Goal: Task Accomplishment & Management: Manage account settings

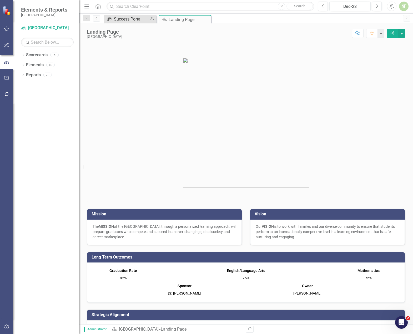
click at [135, 21] on div "Success Portal" at bounding box center [131, 19] width 35 height 7
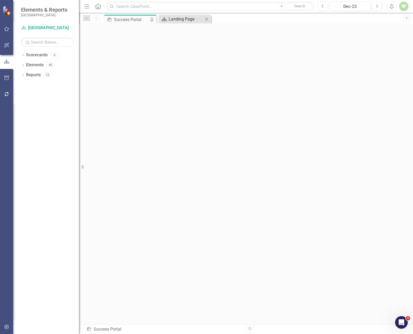
click at [197, 19] on div "Landing Page" at bounding box center [186, 19] width 35 height 7
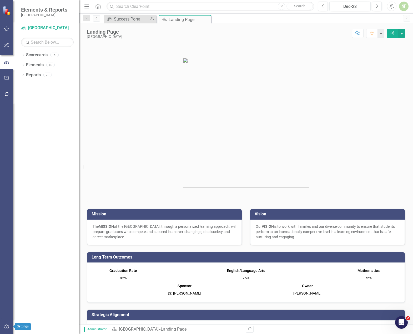
click at [5, 324] on button "button" at bounding box center [7, 327] width 12 height 11
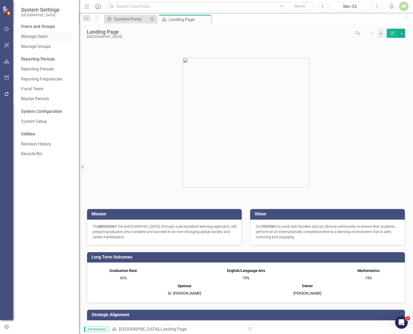
click at [40, 36] on link "Manage Users" at bounding box center [47, 37] width 53 height 6
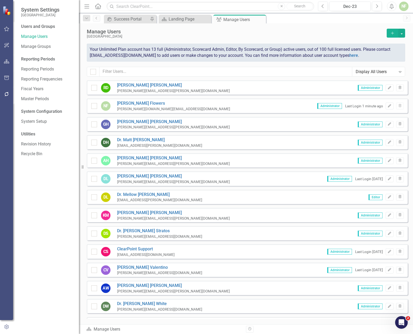
click at [355, 35] on button "Add" at bounding box center [393, 33] width 12 height 9
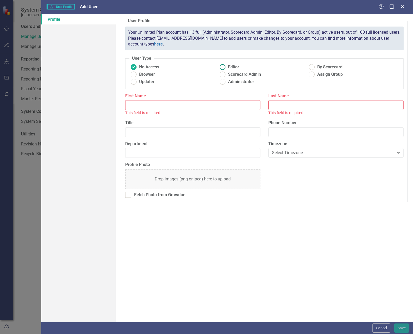
click at [223, 66] on ins at bounding box center [223, 67] width 8 height 8
click at [223, 66] on input "Editor" at bounding box center [223, 67] width 8 height 8
radio input "true"
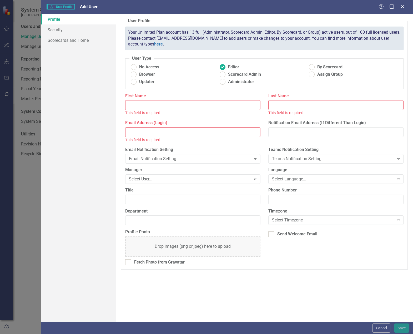
click at [195, 134] on input "Email Address (Login)" at bounding box center [192, 132] width 135 height 10
paste input "Chauhan, Mark H <mark.chauhan@beaufort.k12.sc.us>"
click at [139, 131] on input "Chauhan, Mark H <mark.chauhan@beaufort.k12.sc.us" at bounding box center [192, 132] width 135 height 10
type input ", Mark H <mark.chauhan@beaufort.k12.sc.us"
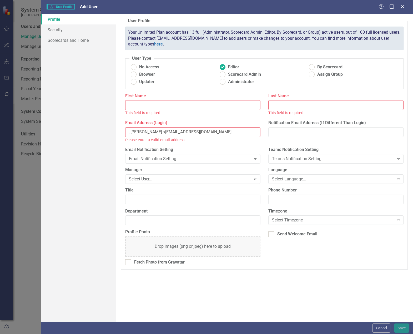
click at [303, 100] on div "Last Name This field is required" at bounding box center [335, 104] width 135 height 23
click at [298, 106] on input "Last Name" at bounding box center [335, 105] width 135 height 10
paste input "Chauhan"
type input "Chauhan"
click at [145, 107] on input "First Name" at bounding box center [192, 105] width 135 height 10
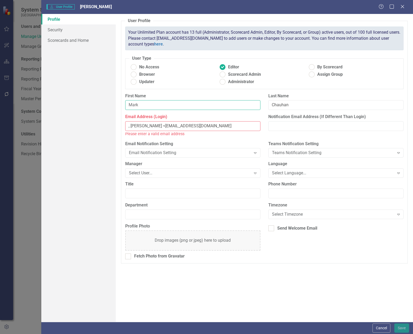
type input "Mark"
click at [147, 124] on input ", Mark H <mark.chauhan@beaufort.k12.sc.us" at bounding box center [192, 126] width 135 height 10
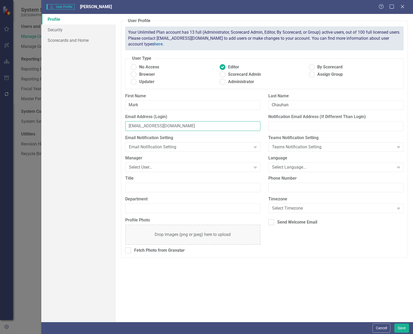
type input "[EMAIL_ADDRESS][DOMAIN_NAME]"
click at [108, 173] on div "Profile Security Scorecards and Home" at bounding box center [78, 168] width 74 height 308
click at [145, 163] on div "Select User... Expand" at bounding box center [192, 167] width 135 height 9
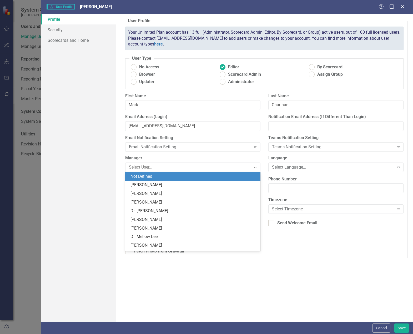
click at [107, 166] on div "Profile Security Scorecards and Home" at bounding box center [78, 168] width 74 height 308
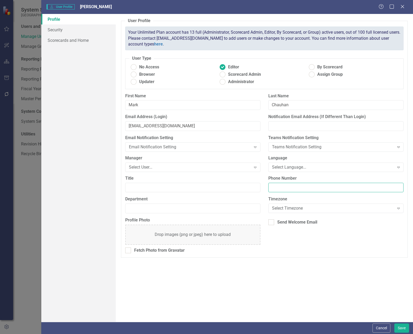
click at [279, 188] on input "Phone Number" at bounding box center [335, 188] width 135 height 10
click at [231, 190] on input "Title" at bounding box center [192, 188] width 135 height 10
click at [306, 266] on div "User Profile ClearPoint has a wealth of options to help you ensure that people …" at bounding box center [264, 168] width 297 height 308
click at [355, 329] on button "Save" at bounding box center [401, 327] width 15 height 9
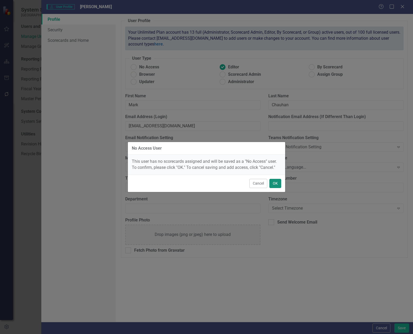
click at [276, 185] on button "OK" at bounding box center [275, 183] width 12 height 9
radio input "true"
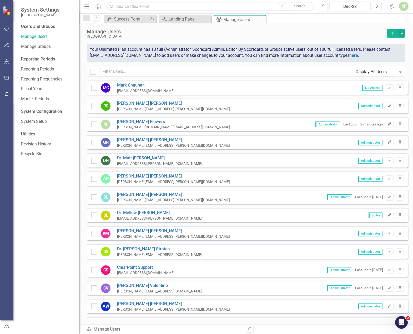
click at [355, 105] on icon "Edit" at bounding box center [389, 105] width 4 height 3
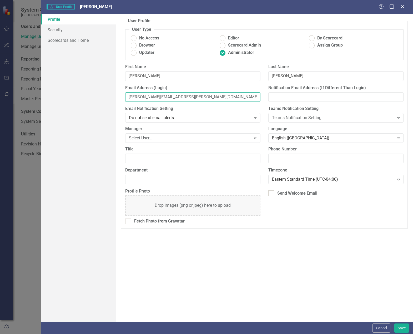
click at [155, 98] on input "reggie@deas.com" at bounding box center [192, 97] width 135 height 10
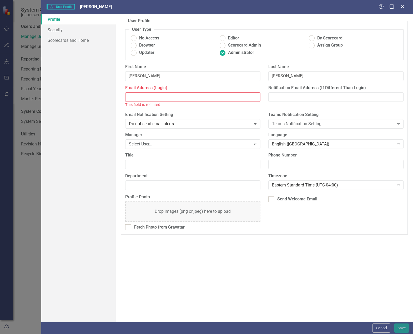
paste input "Deas, Reginald M <Reginald.Deas@beaufort.k12.sc.us>"
drag, startPoint x: 164, startPoint y: 98, endPoint x: 99, endPoint y: 95, distance: 64.7
click at [100, 95] on div "Profile Security Scorecards and Home User Profile ClearPoint has a wealth of op…" at bounding box center [227, 168] width 372 height 308
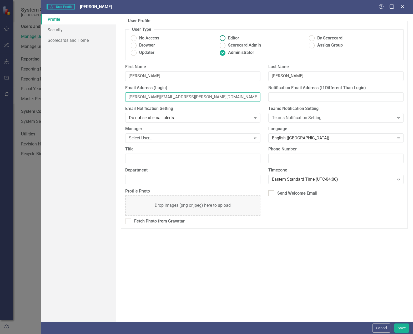
type input "[PERSON_NAME][EMAIL_ADDRESS][PERSON_NAME][DOMAIN_NAME]"
click at [225, 38] on ins at bounding box center [223, 38] width 8 height 8
click at [225, 38] on input "Editor" at bounding box center [223, 38] width 8 height 8
radio input "true"
click at [355, 328] on button "Save" at bounding box center [401, 327] width 15 height 9
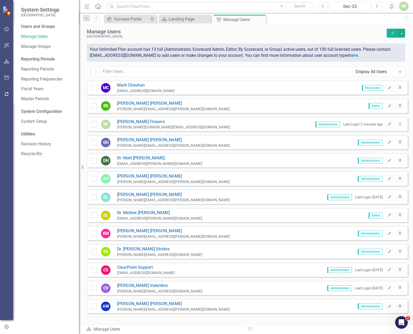
scroll to position [48, 0]
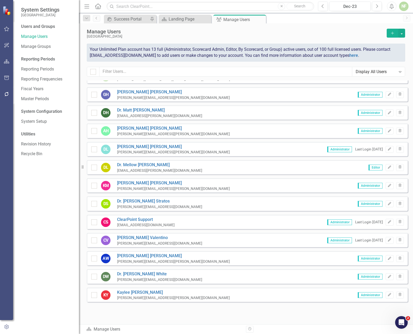
click at [355, 32] on icon "Add" at bounding box center [392, 33] width 5 height 4
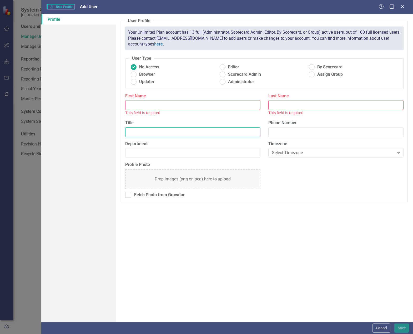
click at [137, 130] on input "Title" at bounding box center [192, 132] width 135 height 10
click at [225, 67] on ins at bounding box center [223, 67] width 8 height 8
click at [225, 67] on input "Editor" at bounding box center [223, 67] width 8 height 8
radio input "true"
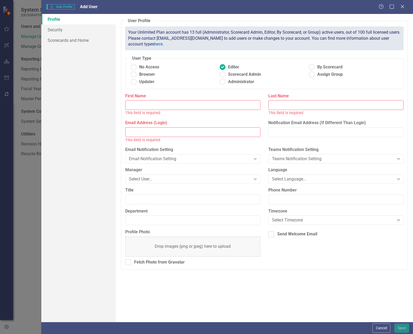
click at [152, 133] on input "Email Address (Login)" at bounding box center [192, 132] width 135 height 10
paste input "Oetting, Robert S <Robert.Oetting@beaufort.k12.sc.us>"
drag, startPoint x: 243, startPoint y: 132, endPoint x: 163, endPoint y: 131, distance: 80.2
click at [163, 131] on input "Oetting, Robert S <Robert.Oetting@beaufort.k12.sc.us" at bounding box center [192, 132] width 135 height 10
click at [132, 131] on input "Oetting, Robert S <Robert.Oetting@beaufort.k12.sc.us" at bounding box center [192, 132] width 135 height 10
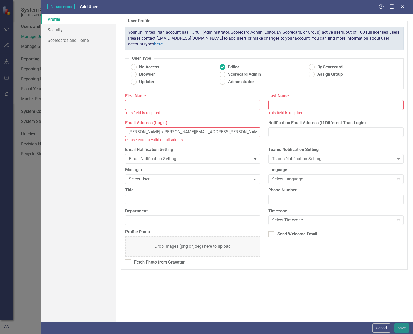
click at [132, 131] on input "Oetting, Robert S <Robert.Oetting@beaufort.k12.sc.us" at bounding box center [192, 132] width 135 height 10
type input ", Robert S <Robert.Oetting@beaufort.k12.sc.us"
click at [304, 107] on input "Last Name" at bounding box center [335, 105] width 135 height 10
paste input "[PERSON_NAME]"
type input "[PERSON_NAME]"
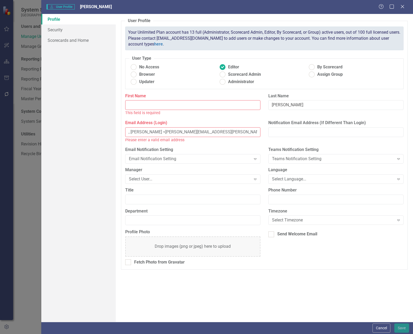
click at [140, 132] on input ", Robert S <Robert.Oetting@beaufort.k12.sc.us" at bounding box center [192, 132] width 135 height 10
type input ", S <Robert.Oetting@beaufort.k12.sc.us"
click at [142, 106] on input "First Name" at bounding box center [192, 105] width 135 height 10
paste input "[PERSON_NAME]"
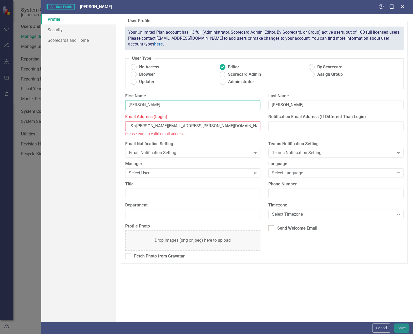
type input "[PERSON_NAME]"
drag, startPoint x: 136, startPoint y: 125, endPoint x: 144, endPoint y: 125, distance: 7.9
click at [136, 125] on input ", S <Robert.Oetting@beaufort.k12.sc.us" at bounding box center [192, 126] width 135 height 10
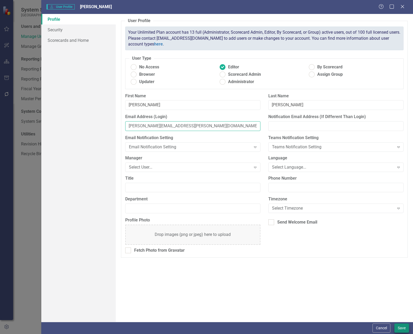
type input "[PERSON_NAME][EMAIL_ADDRESS][PERSON_NAME][DOMAIN_NAME]"
click at [355, 329] on button "Save" at bounding box center [401, 327] width 15 height 9
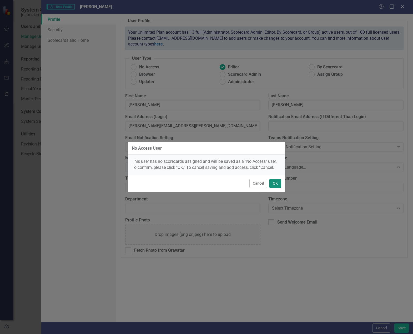
click at [280, 185] on button "OK" at bounding box center [275, 183] width 12 height 9
radio input "true"
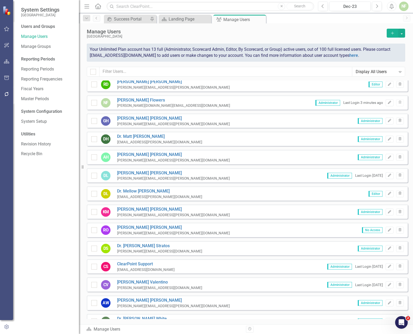
scroll to position [0, 0]
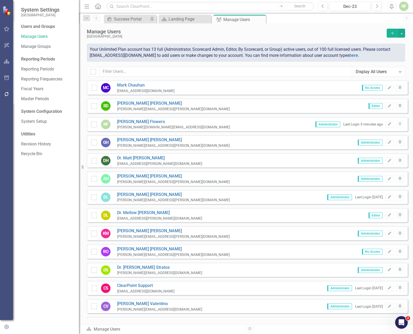
click at [355, 34] on icon "Add" at bounding box center [392, 33] width 5 height 4
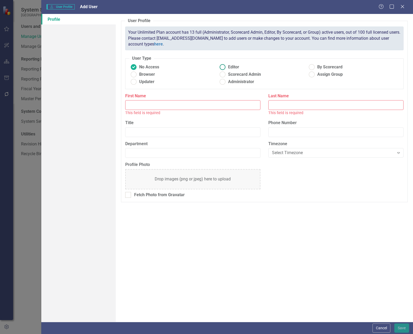
click at [224, 67] on ins at bounding box center [223, 67] width 8 height 8
click at [224, 67] on input "Editor" at bounding box center [223, 67] width 8 height 8
radio input "true"
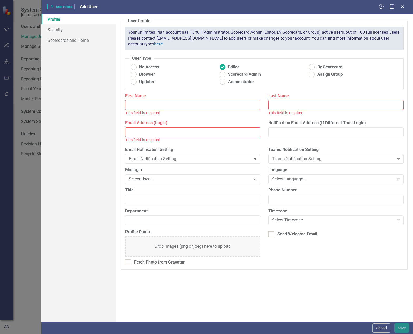
click at [198, 132] on input "Email Address (Login)" at bounding box center [192, 132] width 135 height 10
paste input "BeckUngvarsky, Colleen E <Colleen.BeckUngvarsky@beaufort.k12.sc.us>"
click at [142, 131] on input "BeckUngvarsky, Colleen E <Colleen.BeckUngvarsky@beaufort.k12.sc.us>" at bounding box center [192, 132] width 135 height 10
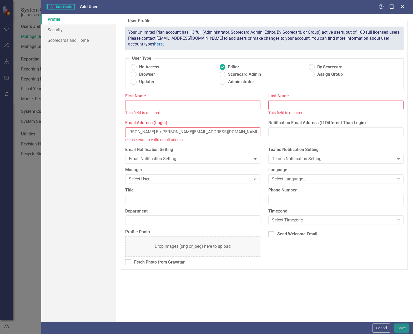
scroll to position [0, 0]
type input ", Colleen E <Colleen.BeckUngvarsky@beaufort.k12.sc.us>"
click at [339, 105] on input "Last Name" at bounding box center [335, 105] width 135 height 10
paste input "BeckUngvarsky"
type input "BeckUngvarsky"
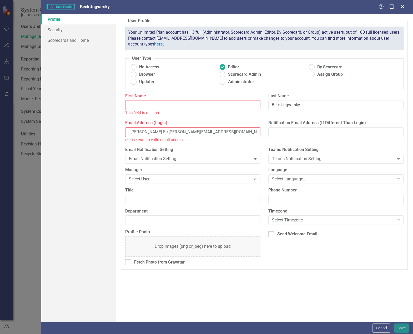
click at [140, 132] on input ", Colleen E <Colleen.BeckUngvarsky@beaufort.k12.sc.us>" at bounding box center [192, 132] width 135 height 10
type input ", E <Colleen.BeckUngvarsky@beaufort.k12.sc.us>"
click at [157, 107] on input "First Name" at bounding box center [192, 105] width 135 height 10
paste input "[PERSON_NAME]"
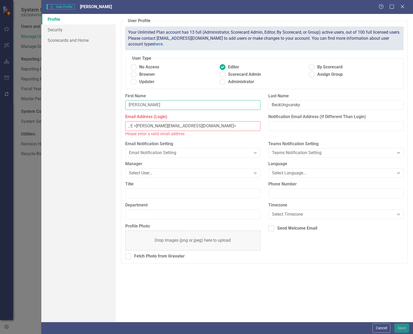
type input "[PERSON_NAME]"
drag, startPoint x: 136, startPoint y: 126, endPoint x: 85, endPoint y: 124, distance: 51.0
click at [85, 124] on div "Profile Security Scorecards and Home User Profile ClearPoint has a wealth of op…" at bounding box center [227, 168] width 372 height 308
click at [185, 136] on div "Please enter a valid email address" at bounding box center [192, 134] width 135 height 6
click at [196, 137] on div "Please enter a valid email address" at bounding box center [192, 134] width 135 height 6
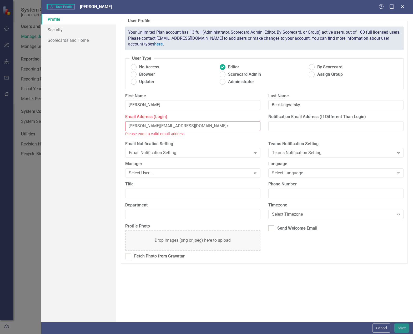
click at [229, 124] on input "Colleen.BeckUngvarsky@beaufort.k12.sc.us>" at bounding box center [192, 126] width 135 height 10
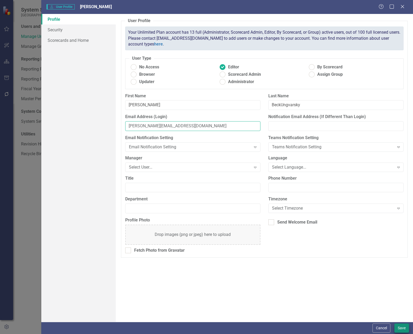
type input "[PERSON_NAME][EMAIL_ADDRESS][DOMAIN_NAME]"
click at [355, 330] on button "Save" at bounding box center [401, 327] width 15 height 9
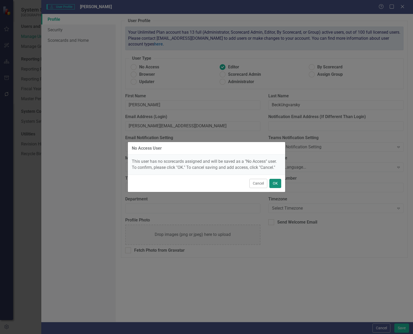
click at [278, 182] on button "OK" at bounding box center [275, 183] width 12 height 9
radio input "true"
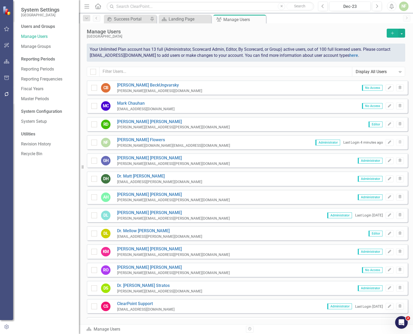
click at [355, 32] on button "Add" at bounding box center [393, 33] width 12 height 9
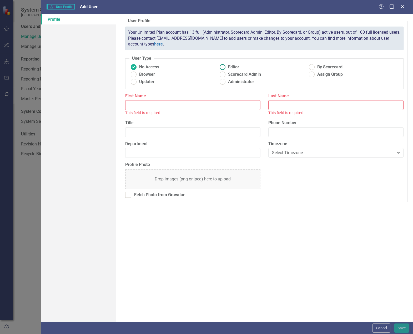
click at [222, 68] on ins at bounding box center [223, 67] width 8 height 8
click at [222, 68] on input "Editor" at bounding box center [223, 67] width 8 height 8
radio input "true"
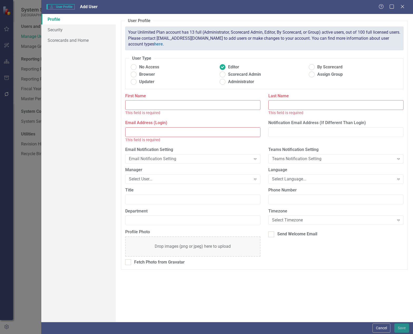
click at [201, 106] on input "First Name" at bounding box center [192, 105] width 135 height 10
click at [228, 133] on input "Email Address (Login)" at bounding box center [192, 132] width 135 height 10
paste input "Lawton, Freddie <Freddie.Lawton@beaufort.k12.sc.us>"
click at [135, 133] on input "Lawton, Freddie <Freddie.Lawton@beaufort.k12.sc.us>" at bounding box center [192, 132] width 135 height 10
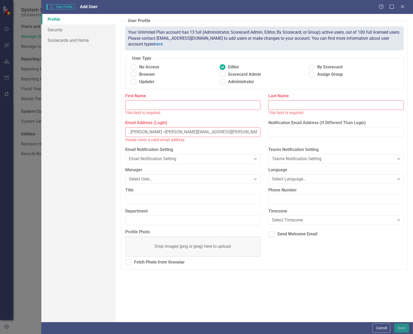
type input ", Freddie <Freddie.Lawton@beaufort.k12.sc.us>"
click at [286, 105] on input "Last Name" at bounding box center [335, 105] width 135 height 10
paste input "[PERSON_NAME]"
type input "[PERSON_NAME]"
click at [136, 133] on input ", Freddie <Freddie.Lawton@beaufort.k12.sc.us>" at bounding box center [192, 132] width 135 height 10
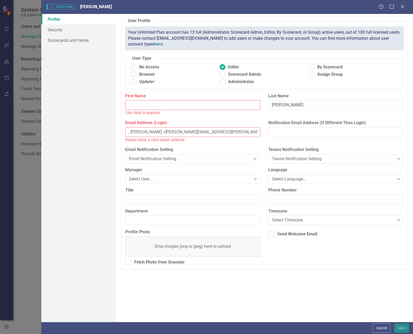
click at [136, 133] on input ", Freddie <Freddie.Lawton@beaufort.k12.sc.us>" at bounding box center [192, 132] width 135 height 10
type input ", <Freddie.Lawton@beaufort.k12.sc.us>"
click at [141, 107] on input "First Name" at bounding box center [192, 105] width 135 height 10
click at [145, 106] on input "First Name" at bounding box center [192, 105] width 135 height 10
paste input "[PERSON_NAME]"
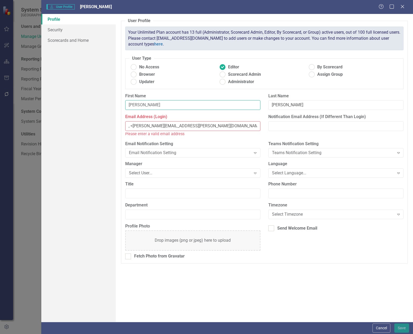
type input "[PERSON_NAME]"
click at [132, 127] on input ", <Freddie.Lawton@beaufort.k12.sc.us>" at bounding box center [192, 126] width 135 height 10
click at [242, 139] on div "Email Address (Login) Freddie.Lawton@beaufort.k12.sc.us> Please enter a valid e…" at bounding box center [192, 127] width 143 height 27
click at [220, 123] on input "Freddie.Lawton@beaufort.k12.sc.us>" at bounding box center [192, 126] width 135 height 10
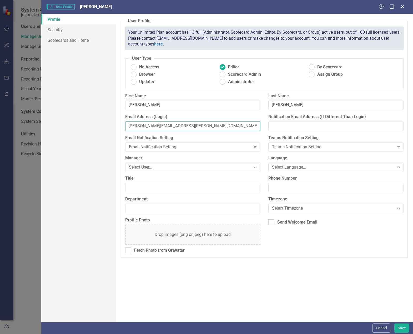
type input "[PERSON_NAME][EMAIL_ADDRESS][PERSON_NAME][DOMAIN_NAME]"
click at [110, 172] on div "Profile Security Scorecards and Home" at bounding box center [78, 168] width 74 height 308
click at [355, 327] on button "Save" at bounding box center [401, 327] width 15 height 9
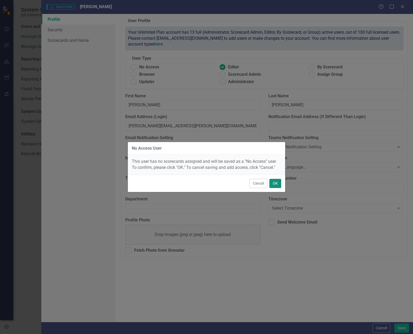
click at [275, 184] on button "OK" at bounding box center [275, 183] width 12 height 9
radio input "true"
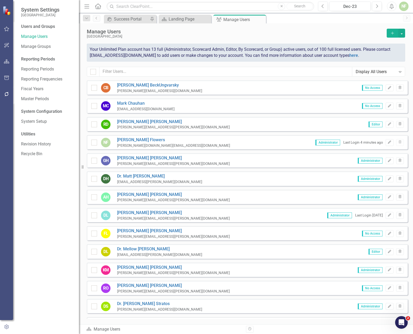
click at [355, 33] on icon "Add" at bounding box center [392, 33] width 5 height 4
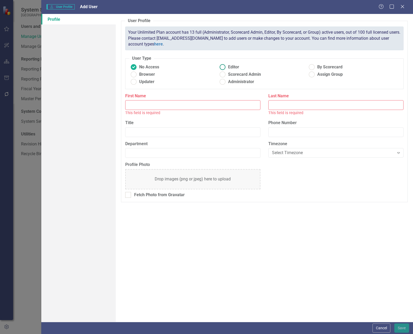
click at [224, 65] on ins at bounding box center [223, 67] width 8 height 8
click at [224, 65] on input "Editor" at bounding box center [223, 67] width 8 height 8
radio input "true"
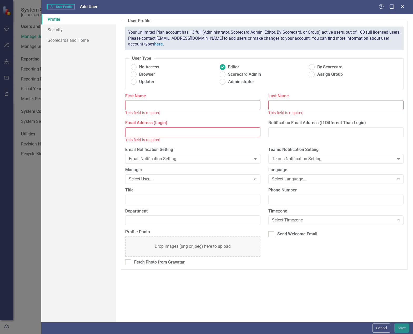
click at [209, 136] on input "Email Address (Login)" at bounding box center [192, 132] width 135 height 10
paste input "Bruder, Candace L <Candace.Bruder@beaufort.k12.sc.us>"
click at [130, 133] on input "Bruder, Candace L <Candace.Bruder@beaufort.k12.sc.us" at bounding box center [192, 132] width 135 height 10
type input ", Candace L <Candace.Bruder@beaufort.k12.sc.us"
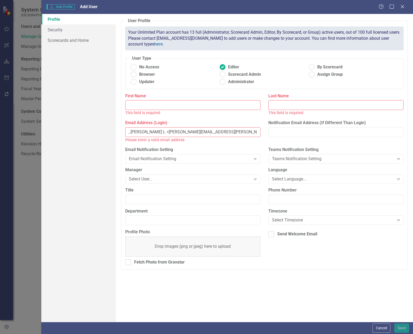
click at [296, 107] on input "Last Name" at bounding box center [335, 105] width 135 height 10
paste input "[PERSON_NAME]"
type input "[PERSON_NAME]"
click at [143, 134] on input ", Candace L <Candace.Bruder@beaufort.k12.sc.us" at bounding box center [192, 132] width 135 height 10
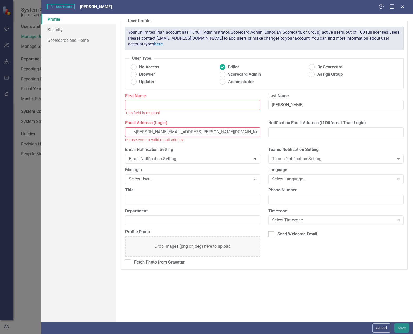
type input ", L <Candace.Bruder@beaufort.k12.sc.us"
click at [147, 108] on input "First Name" at bounding box center [192, 105] width 135 height 10
paste input "[PERSON_NAME]"
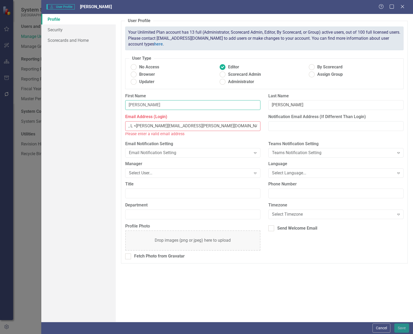
type input "[PERSON_NAME]"
click at [134, 124] on input ", L <Candace.Bruder@beaufort.k12.sc.us" at bounding box center [192, 126] width 135 height 10
click at [136, 124] on input ", L <Candace.Bruder@beaufort.k12.sc.us" at bounding box center [192, 126] width 135 height 10
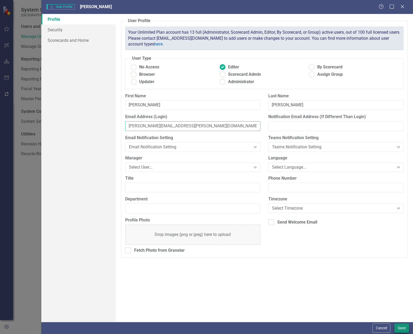
type input "[PERSON_NAME][EMAIL_ADDRESS][PERSON_NAME][DOMAIN_NAME]"
click at [355, 330] on button "Save" at bounding box center [401, 327] width 15 height 9
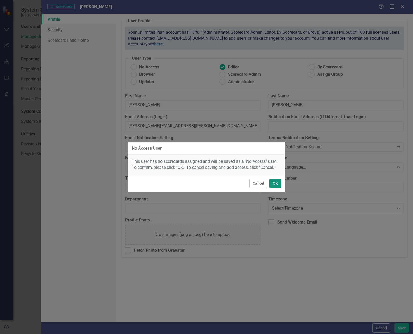
click at [279, 185] on button "OK" at bounding box center [275, 183] width 12 height 9
radio input "true"
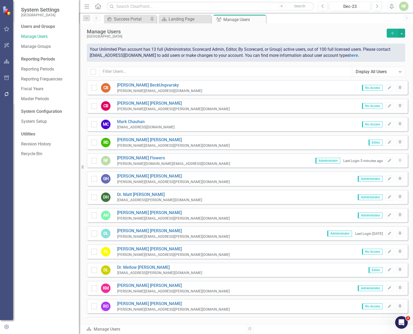
click at [355, 35] on icon "Add" at bounding box center [392, 33] width 5 height 4
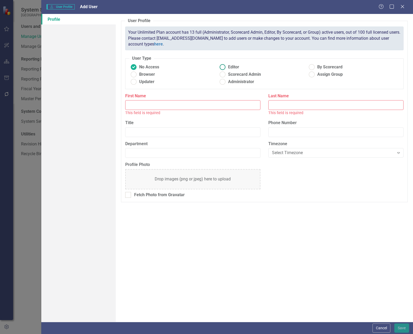
click at [221, 68] on ins at bounding box center [223, 67] width 8 height 8
click at [221, 68] on input "Editor" at bounding box center [223, 67] width 8 height 8
radio input "true"
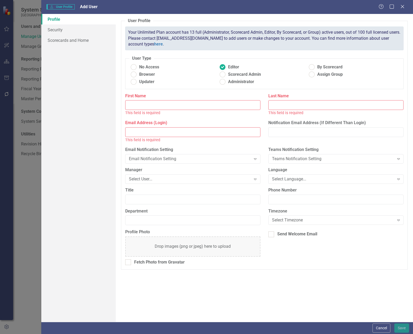
click at [153, 132] on input "Email Address (Login)" at bounding box center [192, 132] width 135 height 10
paste input "Casper, Cristin <Cristin.Casper@beaufort.k12.sc.us>"
click at [133, 131] on input "Casper, Cristin <Cristin.Casper@beaufort.k12.sc.us" at bounding box center [192, 132] width 135 height 10
type input ", Cristin <Cristin.Casper@beaufort.k12.sc.us"
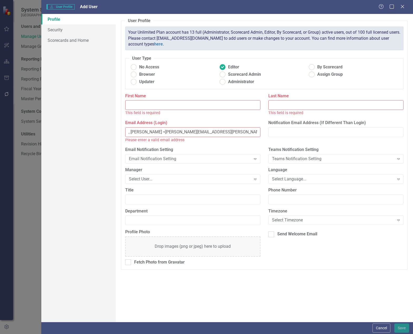
click at [291, 104] on input "Last Name" at bounding box center [335, 105] width 135 height 10
paste input "Casper"
type input "Casper"
click at [166, 108] on input "First Name" at bounding box center [192, 105] width 135 height 10
click at [135, 131] on input ", Cristin <Cristin.Casper@beaufort.k12.sc.us" at bounding box center [192, 132] width 135 height 10
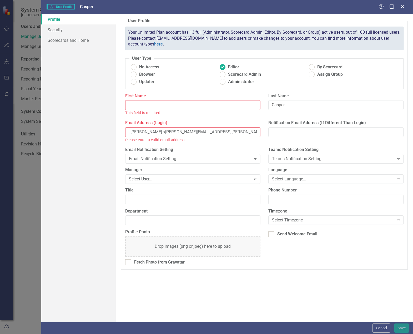
click at [135, 131] on input ", Cristin <Cristin.Casper@beaufort.k12.sc.us" at bounding box center [192, 132] width 135 height 10
type input ", <Cristin.Casper@beaufort.k12.sc.us"
click at [158, 104] on input "First Name" at bounding box center [192, 105] width 135 height 10
paste input "[DEMOGRAPHIC_DATA]"
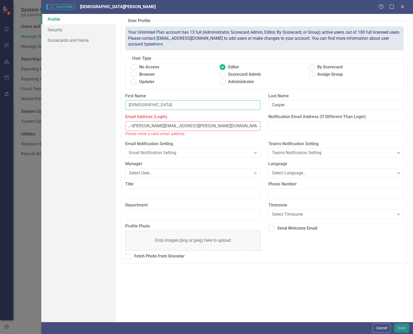
type input "[DEMOGRAPHIC_DATA]"
drag, startPoint x: 131, startPoint y: 125, endPoint x: 100, endPoint y: 124, distance: 31.6
click at [100, 124] on div "Profile Security Scorecards and Home User Profile ClearPoint has a wealth of op…" at bounding box center [227, 168] width 372 height 308
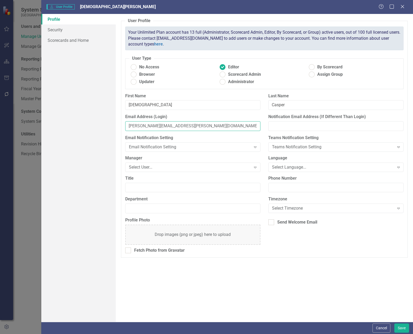
type input "[PERSON_NAME][EMAIL_ADDRESS][PERSON_NAME][DOMAIN_NAME]"
click at [345, 287] on div "User Profile ClearPoint has a wealth of options to help you ensure that people …" at bounding box center [264, 168] width 297 height 308
click at [355, 328] on button "Save" at bounding box center [401, 327] width 15 height 9
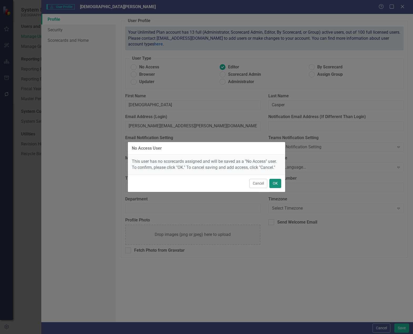
click at [278, 184] on button "OK" at bounding box center [275, 183] width 12 height 9
radio input "true"
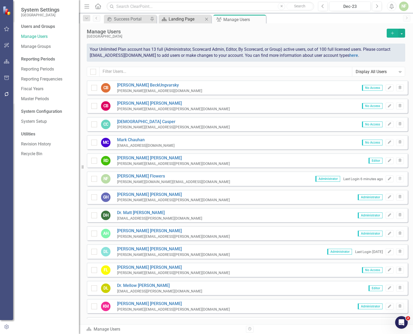
click at [177, 21] on div "Landing Page" at bounding box center [186, 19] width 35 height 7
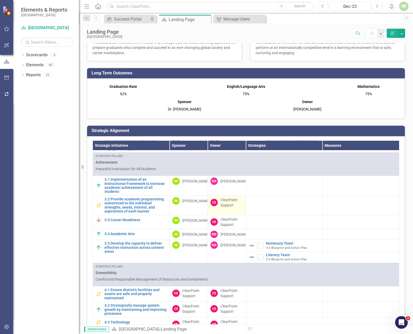
scroll to position [316, 0]
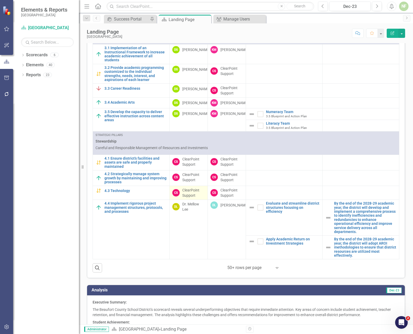
click at [185, 198] on div "ClearPoint Support" at bounding box center [193, 193] width 23 height 11
click at [183, 194] on div "ClearPoint Support" at bounding box center [193, 193] width 23 height 11
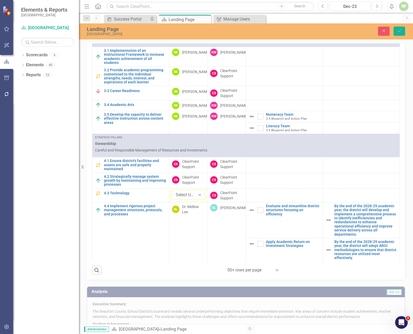
scroll to position [318, 0]
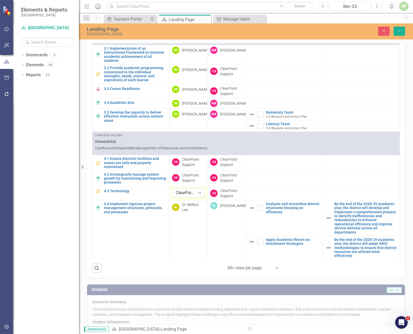
click at [197, 195] on icon "Expand" at bounding box center [199, 193] width 5 height 4
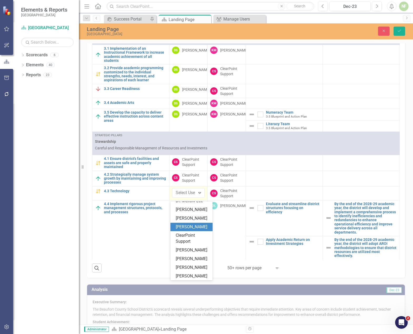
scroll to position [0, 0]
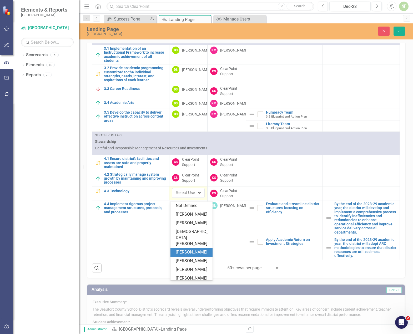
click at [197, 254] on div "[PERSON_NAME]" at bounding box center [193, 252] width 34 height 6
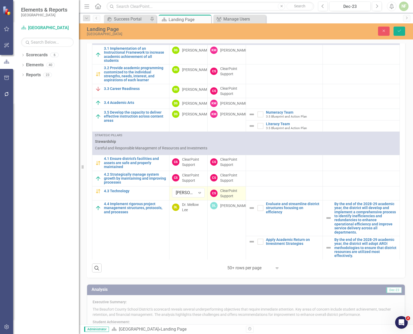
click at [221, 199] on div "ClearPoint Support" at bounding box center [231, 193] width 23 height 11
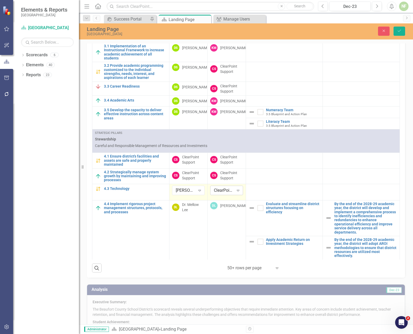
click at [237, 191] on icon at bounding box center [238, 191] width 3 height 2
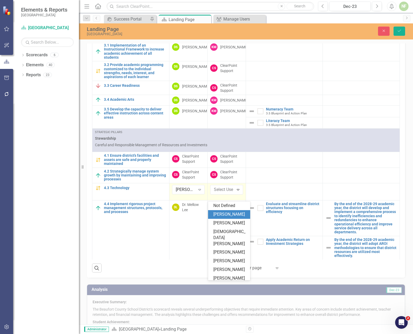
click at [234, 217] on div "[PERSON_NAME]" at bounding box center [230, 214] width 34 height 6
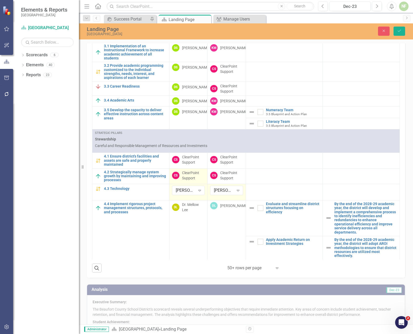
click at [187, 181] on div "ClearPoint Support" at bounding box center [193, 175] width 23 height 11
click at [355, 32] on button "Save" at bounding box center [399, 31] width 12 height 9
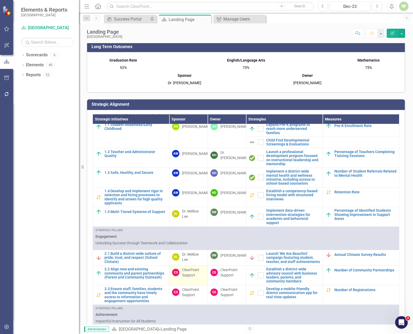
scroll to position [105, 0]
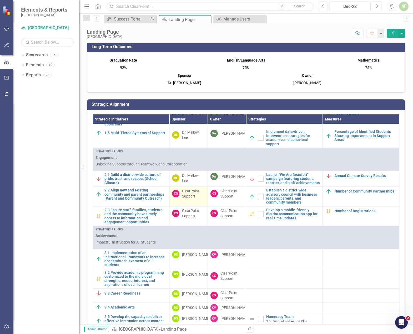
click at [188, 198] on div "ClearPoint Support" at bounding box center [193, 193] width 23 height 11
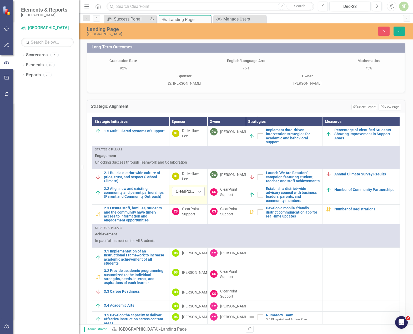
click at [197, 194] on icon "Expand" at bounding box center [199, 191] width 5 height 4
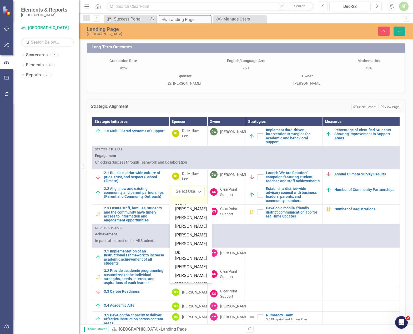
scroll to position [0, 0]
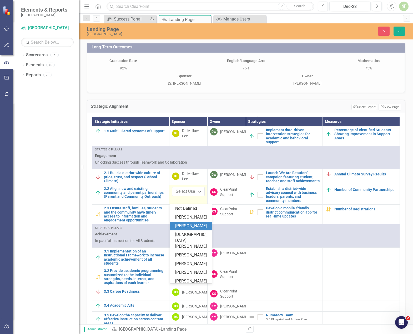
click at [190, 229] on div "[PERSON_NAME]" at bounding box center [192, 226] width 34 height 6
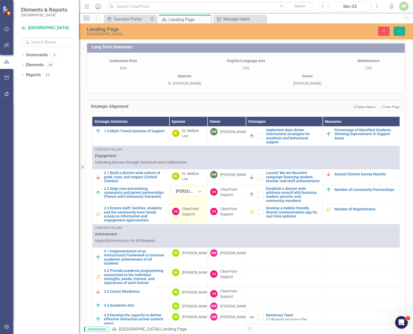
click at [188, 217] on div "ClearPoint Support" at bounding box center [193, 211] width 23 height 11
click at [198, 213] on icon "Expand" at bounding box center [199, 211] width 5 height 4
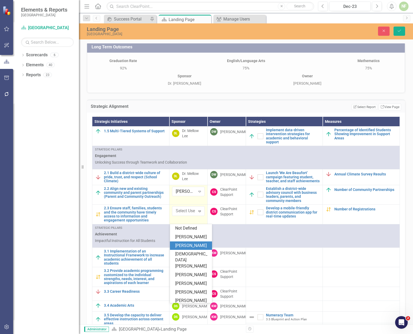
click at [187, 249] on div "[PERSON_NAME]" at bounding box center [192, 246] width 34 height 6
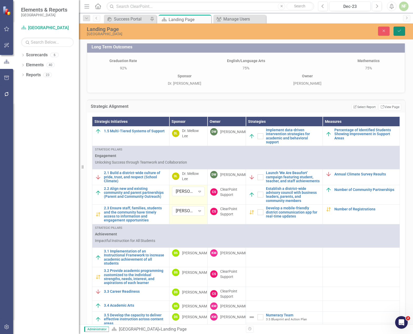
click at [355, 32] on icon "Save" at bounding box center [399, 31] width 5 height 4
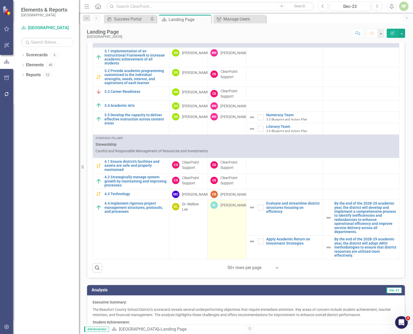
scroll to position [190, 0]
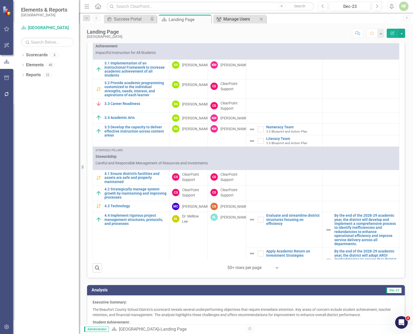
click at [243, 20] on div "Manage Users" at bounding box center [240, 19] width 35 height 7
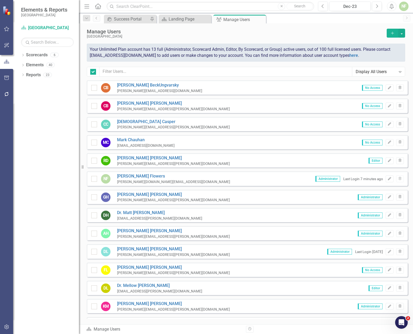
checkbox input "false"
click at [355, 34] on icon "Add" at bounding box center [392, 33] width 5 height 4
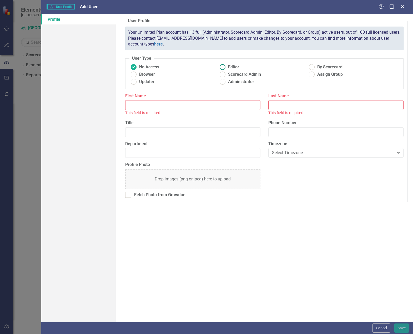
click at [221, 67] on ins at bounding box center [223, 67] width 8 height 8
click at [221, 67] on input "Editor" at bounding box center [223, 67] width 8 height 8
radio input "true"
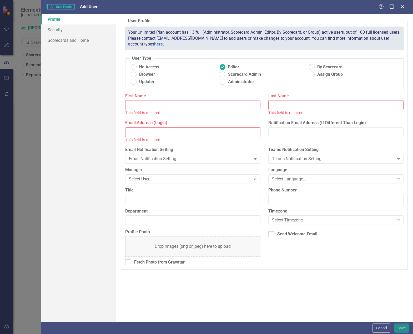
click at [173, 132] on input "Email Address (Login)" at bounding box center [192, 132] width 135 height 10
paste input "Crosby, Tonya V <Tonya.Crosby@beaufort.k12.sc.us>"
click at [134, 132] on input "Crosby, Tonya V <Tonya.Crosby@beaufort.k12.sc.us" at bounding box center [192, 132] width 135 height 10
type input ", Tonya V <Tonya.Crosby@beaufort.k12.sc.us"
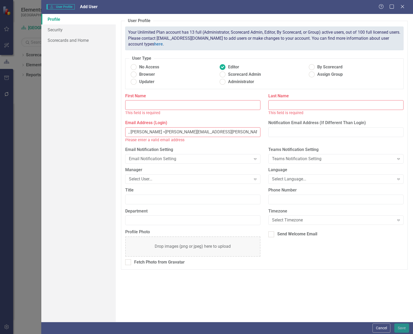
click at [355, 103] on input "Last Name" at bounding box center [335, 105] width 135 height 10
paste input "[PERSON_NAME]"
type input "[PERSON_NAME]"
click at [133, 133] on input ", Tonya V <Tonya.Crosby@beaufort.k12.sc.us" at bounding box center [192, 132] width 135 height 10
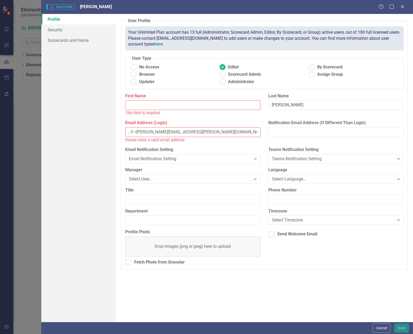
type input ", V <Tonya.Crosby@beaufort.k12.sc.us"
click at [151, 106] on input "First Name" at bounding box center [192, 105] width 135 height 10
paste input "[PERSON_NAME]"
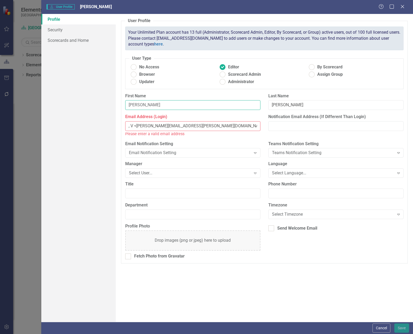
type input "[PERSON_NAME]"
drag, startPoint x: 136, startPoint y: 127, endPoint x: 115, endPoint y: 125, distance: 20.6
click at [115, 125] on div "Profile Security Scorecards and Home User Profile ClearPoint has a wealth of op…" at bounding box center [227, 168] width 372 height 308
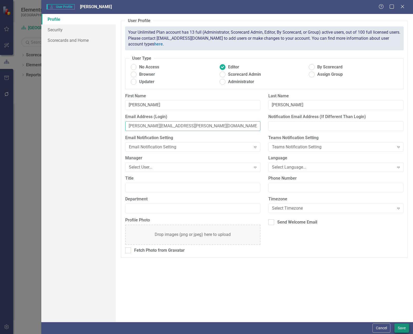
type input "[PERSON_NAME][EMAIL_ADDRESS][PERSON_NAME][DOMAIN_NAME]"
click at [355, 326] on button "Save" at bounding box center [401, 327] width 15 height 9
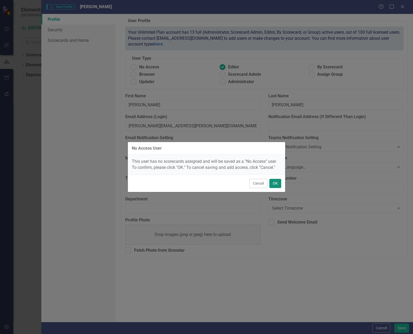
click at [271, 182] on button "OK" at bounding box center [275, 183] width 12 height 9
radio input "true"
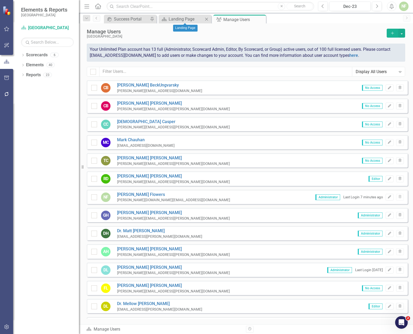
click at [171, 23] on div "Scorecard Landing Page Close" at bounding box center [185, 19] width 53 height 9
click at [178, 19] on div "Landing Page" at bounding box center [186, 19] width 35 height 7
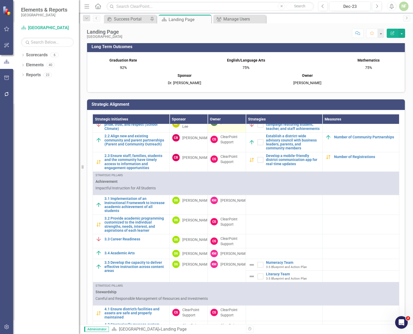
scroll to position [80, 0]
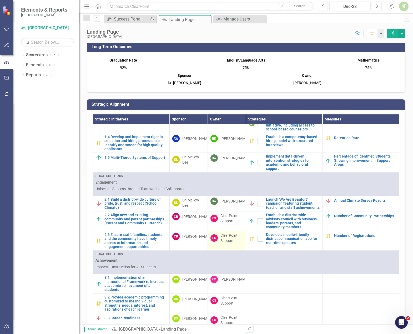
click at [226, 243] on div "ClearPoint Support" at bounding box center [231, 238] width 23 height 11
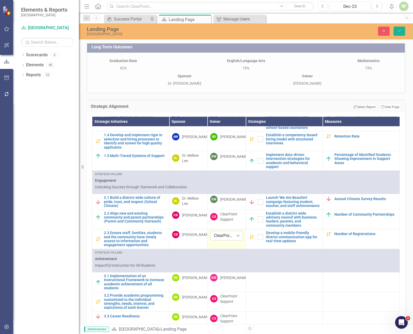
click at [235, 238] on icon "Expand" at bounding box center [237, 236] width 5 height 4
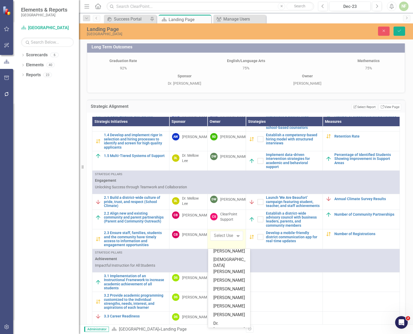
scroll to position [0, 0]
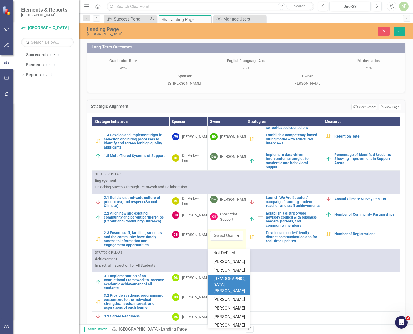
click at [227, 293] on div "[DEMOGRAPHIC_DATA][PERSON_NAME]" at bounding box center [230, 285] width 34 height 18
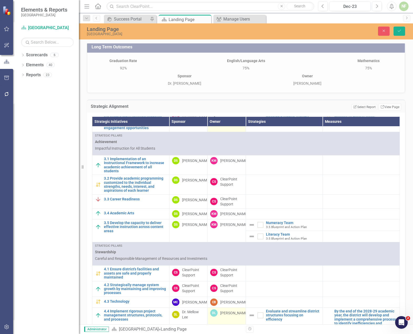
scroll to position [263, 0]
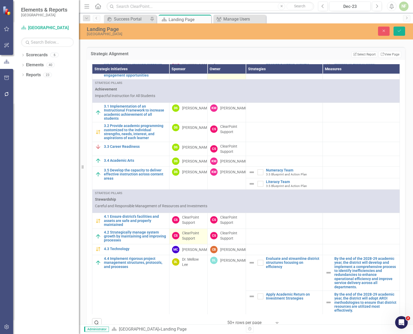
click at [185, 234] on div "ClearPoint Support" at bounding box center [193, 235] width 23 height 11
click at [197, 233] on icon "Expand" at bounding box center [199, 235] width 5 height 4
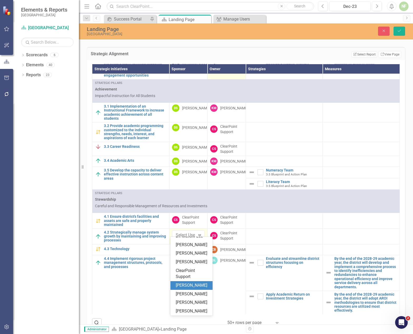
scroll to position [0, 0]
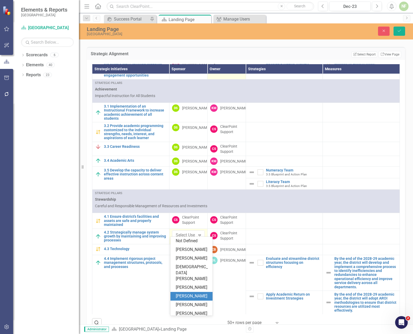
click at [196, 297] on div "[PERSON_NAME]" at bounding box center [193, 296] width 34 height 6
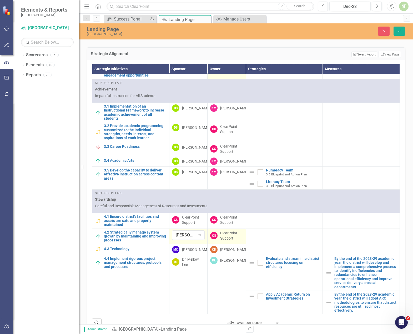
click at [224, 230] on div "ClearPoint Support" at bounding box center [231, 235] width 23 height 11
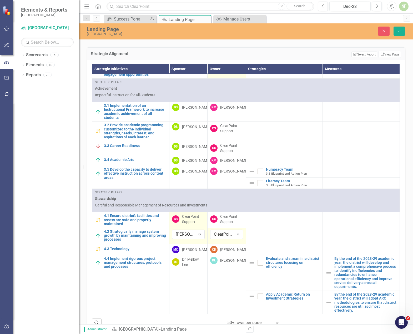
click at [193, 220] on div "ClearPoint Support" at bounding box center [193, 219] width 23 height 11
click at [198, 218] on icon at bounding box center [199, 219] width 3 height 2
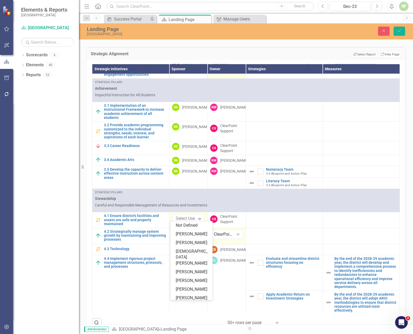
scroll to position [159, 0]
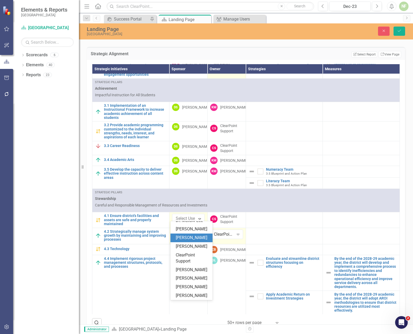
click at [200, 235] on div "[PERSON_NAME]" at bounding box center [193, 238] width 34 height 6
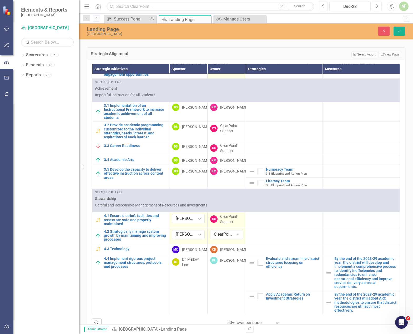
click at [221, 218] on div "ClearPoint Support" at bounding box center [231, 219] width 23 height 11
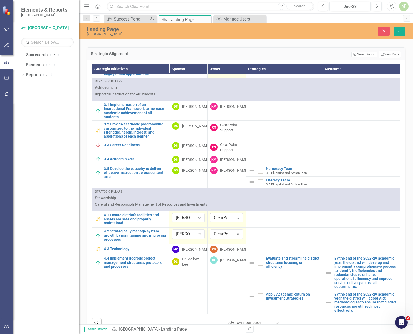
click at [224, 217] on div "ClearPoint Support" at bounding box center [224, 218] width 20 height 6
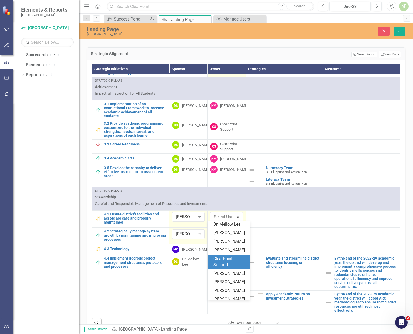
scroll to position [79, 0]
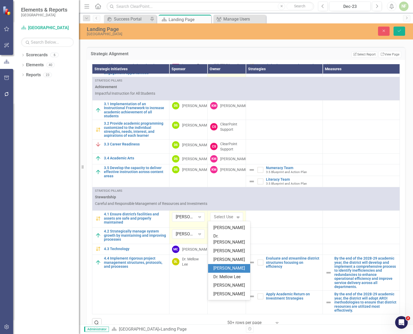
click at [235, 271] on div "[PERSON_NAME]" at bounding box center [230, 268] width 34 height 6
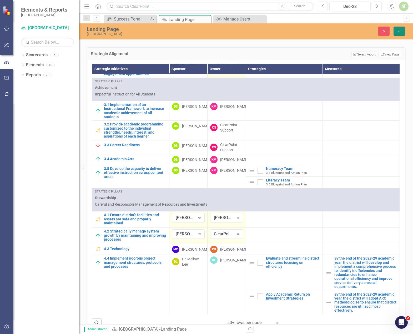
click at [355, 33] on icon "Save" at bounding box center [399, 31] width 5 height 4
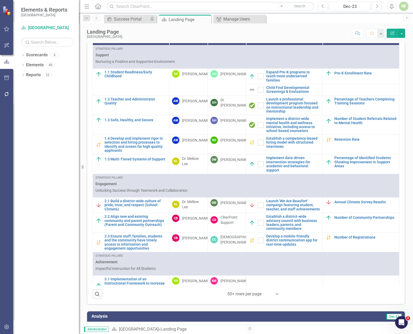
scroll to position [263, 0]
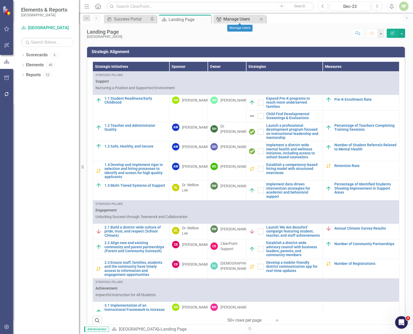
click at [246, 20] on div "Manage Users" at bounding box center [240, 19] width 35 height 7
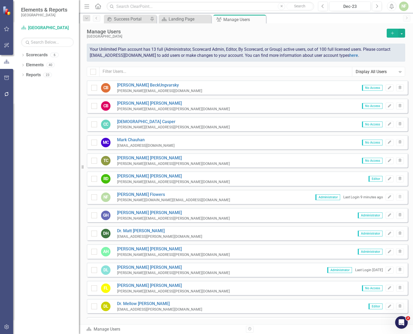
click at [355, 33] on icon "Add" at bounding box center [392, 33] width 5 height 4
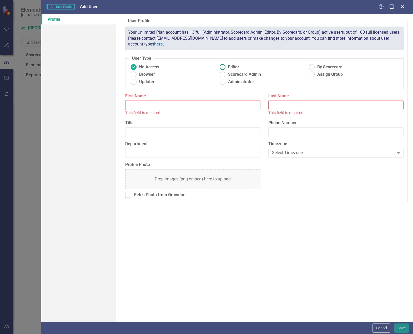
click at [222, 69] on ins at bounding box center [223, 67] width 8 height 8
click at [222, 69] on input "Editor" at bounding box center [223, 67] width 8 height 8
radio input "true"
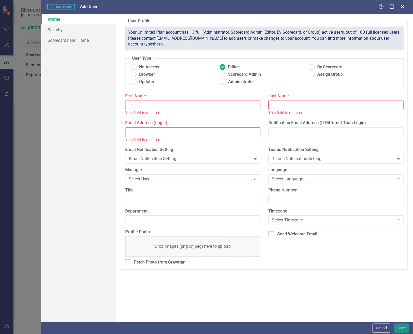
click at [174, 134] on input "Email Address (Login)" at bounding box center [192, 132] width 135 height 10
paste input "Abar, Katherine E <Katherine.Abar@beaufort.k12.sc.us>"
click at [144, 132] on input "Abar, Katherine E <Katherine.Abar@beaufort.k12.sc.us" at bounding box center [192, 132] width 135 height 10
type input "Abar, E <Katherine.Abar@beaufort.k12.sc.us"
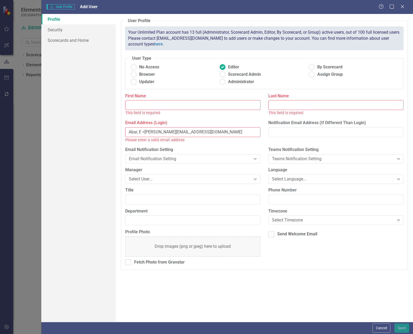
click at [216, 107] on input "First Name" at bounding box center [192, 105] width 135 height 10
paste input "[PERSON_NAME]"
type input "[PERSON_NAME]"
click at [134, 132] on input "Abar, E <Katherine.Abar@beaufort.k12.sc.us" at bounding box center [192, 132] width 135 height 10
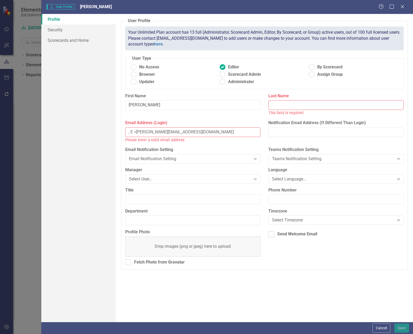
type input ", E <Katherine.Abar@beaufort.k12.sc.us"
click at [295, 104] on input "Last Name" at bounding box center [335, 105] width 135 height 10
paste input "Abar"
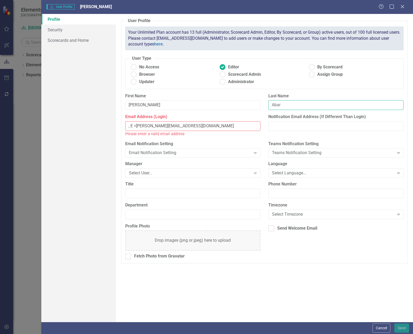
type input "Abar"
click at [136, 126] on input ", E <Katherine.Abar@beaufort.k12.sc.us" at bounding box center [192, 126] width 135 height 10
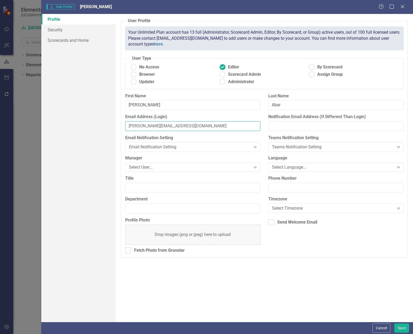
type input "[PERSON_NAME][EMAIL_ADDRESS][DOMAIN_NAME]"
click at [84, 168] on div "Profile Security Scorecards and Home" at bounding box center [78, 168] width 74 height 308
click at [355, 327] on button "Save" at bounding box center [401, 327] width 15 height 9
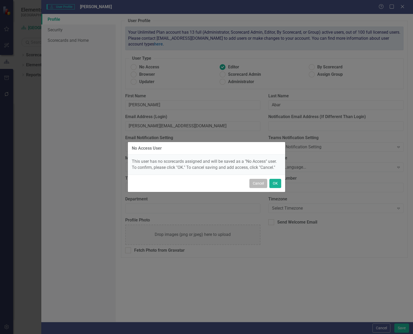
click at [263, 185] on button "Cancel" at bounding box center [258, 183] width 18 height 9
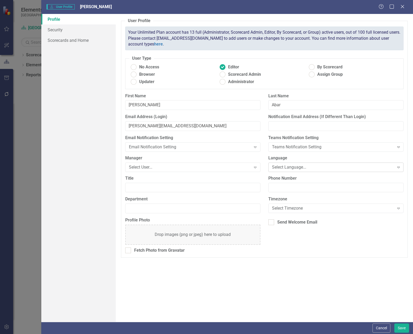
click at [275, 169] on div "Select Language..." at bounding box center [333, 167] width 122 height 6
click at [281, 148] on div "Teams Notification Setting" at bounding box center [333, 147] width 122 height 6
click at [235, 145] on div "Email Notification Setting" at bounding box center [190, 147] width 122 height 6
click at [230, 163] on div "Select User... Expand" at bounding box center [192, 167] width 135 height 9
click at [254, 98] on label "First Name" at bounding box center [192, 96] width 135 height 6
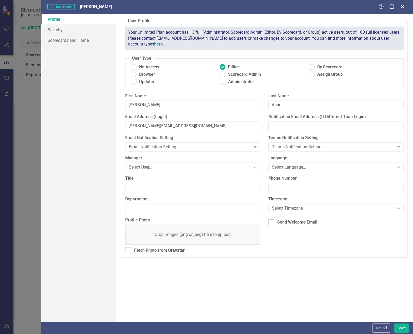
click at [254, 100] on input "[PERSON_NAME]" at bounding box center [192, 105] width 135 height 10
click at [355, 328] on button "Save" at bounding box center [401, 327] width 15 height 9
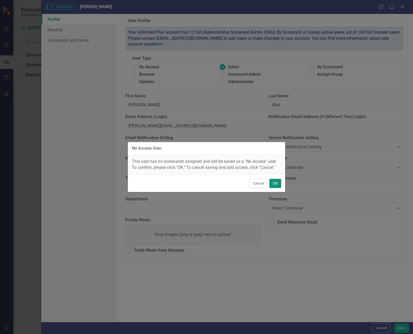
click at [275, 182] on button "OK" at bounding box center [275, 183] width 12 height 9
radio input "true"
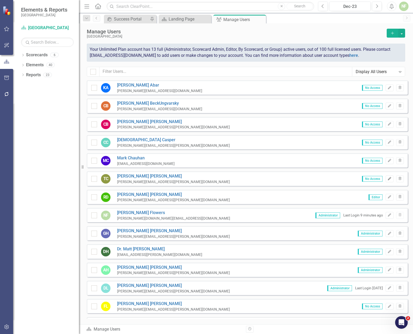
click at [355, 179] on icon "Edit" at bounding box center [389, 178] width 4 height 3
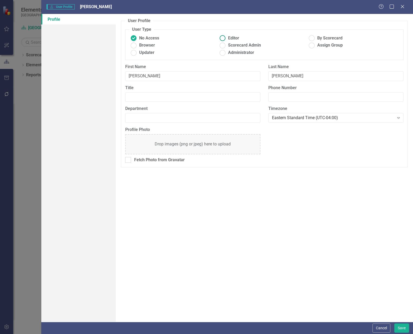
click at [224, 39] on ins at bounding box center [223, 38] width 8 height 8
click at [224, 39] on input "Editor" at bounding box center [223, 38] width 8 height 8
radio input "true"
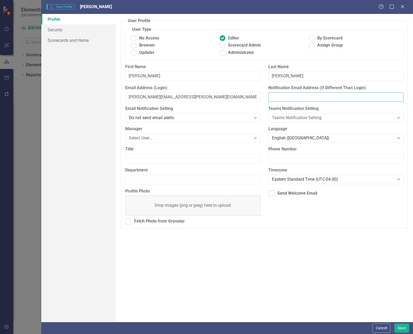
click at [282, 98] on input "Notification Email Address (If Different Than Login)" at bounding box center [335, 97] width 135 height 10
click at [260, 109] on div "Email Notification Setting Do not send email alerts Expand" at bounding box center [192, 116] width 143 height 20
click at [355, 326] on button "Cancel" at bounding box center [381, 327] width 18 height 9
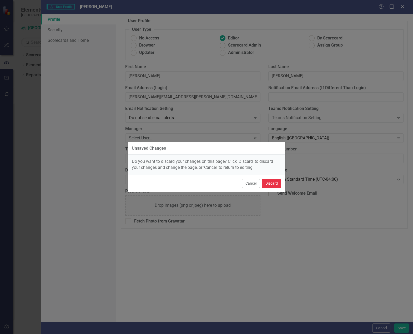
click at [273, 185] on button "Discard" at bounding box center [271, 183] width 19 height 9
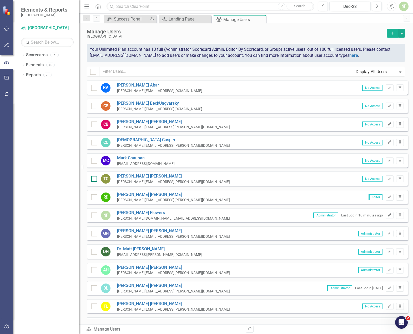
click at [92, 180] on div at bounding box center [94, 179] width 6 height 6
click at [92, 179] on input "checkbox" at bounding box center [92, 177] width 3 height 3
checkbox input "true"
click at [93, 107] on div at bounding box center [94, 106] width 6 height 6
click at [93, 107] on input "checkbox" at bounding box center [92, 104] width 3 height 3
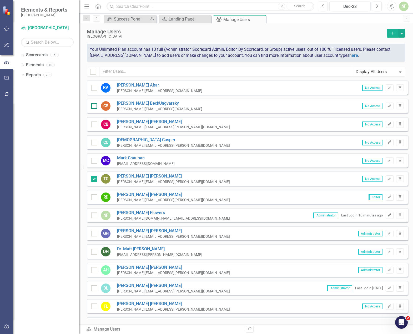
checkbox input "true"
click at [94, 181] on div at bounding box center [94, 179] width 6 height 6
click at [94, 179] on input "checkbox" at bounding box center [92, 177] width 3 height 3
checkbox input "false"
click at [355, 33] on button "button" at bounding box center [401, 33] width 7 height 9
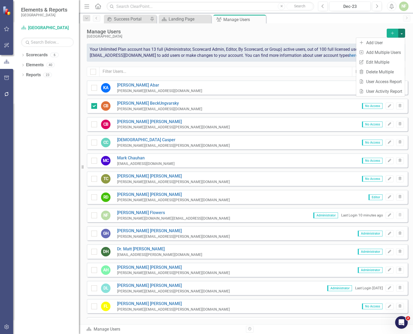
click at [319, 41] on div "Manage Users Beaufort County School District Add" at bounding box center [246, 36] width 318 height 15
click at [355, 107] on icon "Edit" at bounding box center [389, 105] width 4 height 3
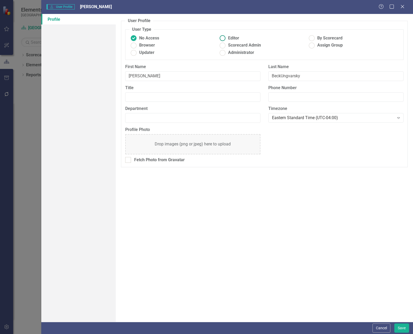
click at [224, 38] on ins at bounding box center [223, 38] width 8 height 8
click at [224, 38] on input "Editor" at bounding box center [223, 38] width 8 height 8
radio input "true"
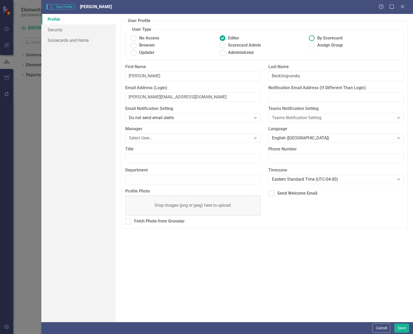
click at [313, 37] on ins at bounding box center [312, 38] width 8 height 8
click at [313, 37] on input "By Scorecard" at bounding box center [312, 38] width 8 height 8
radio input "true"
click at [310, 38] on ins at bounding box center [312, 38] width 8 height 8
click at [310, 38] on input "By Scorecard" at bounding box center [312, 38] width 8 height 8
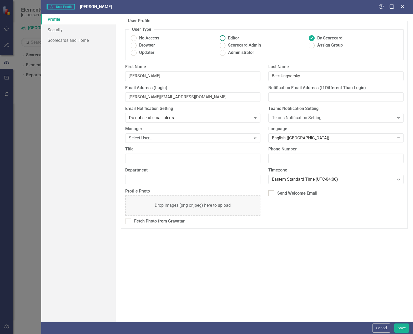
click at [223, 38] on ins at bounding box center [223, 38] width 8 height 8
click at [223, 38] on input "Editor" at bounding box center [223, 38] width 8 height 8
radio input "true"
click at [355, 326] on button "Cancel" at bounding box center [381, 327] width 18 height 9
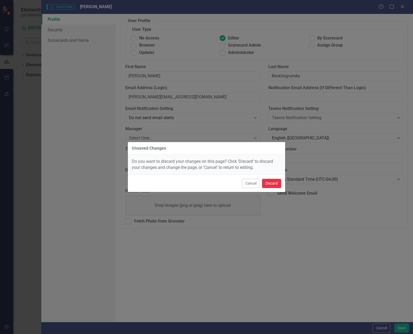
click at [272, 183] on button "Discard" at bounding box center [271, 183] width 19 height 9
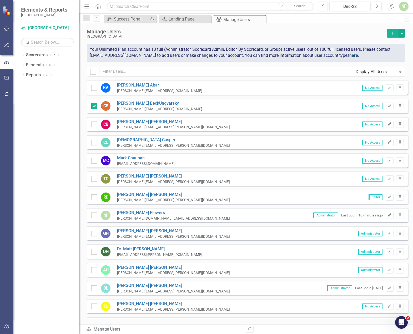
click at [353, 56] on link "here" at bounding box center [353, 55] width 9 height 5
click at [93, 87] on input "checkbox" at bounding box center [92, 86] width 3 height 3
click at [94, 89] on div at bounding box center [94, 88] width 6 height 6
click at [94, 88] on input "checkbox" at bounding box center [92, 86] width 3 height 3
checkbox input "false"
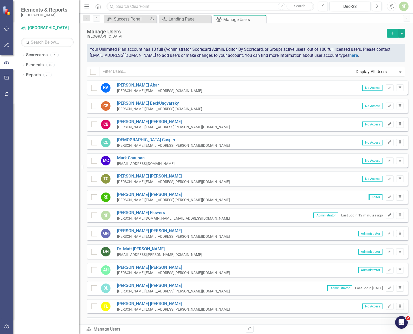
drag, startPoint x: 42, startPoint y: 54, endPoint x: 24, endPoint y: 109, distance: 58.2
click at [24, 109] on div "Dropdown Scorecards 6 Dropdown [GEOGRAPHIC_DATA] 3.5 Blueprint and Action Plan …" at bounding box center [46, 192] width 66 height 283
click at [23, 55] on icon "Dropdown" at bounding box center [23, 55] width 4 height 3
drag, startPoint x: 51, startPoint y: 67, endPoint x: 34, endPoint y: 132, distance: 67.3
click at [34, 132] on div "Dropdown Scorecards 6 Dropdown [GEOGRAPHIC_DATA] 3.5 Blueprint and Action Plan …" at bounding box center [46, 192] width 66 height 283
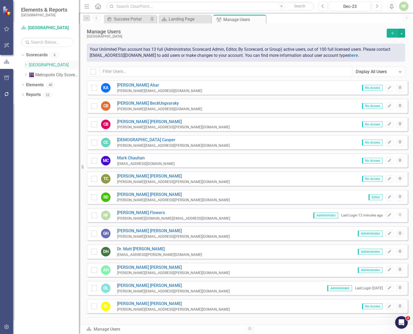
click at [46, 63] on link "[GEOGRAPHIC_DATA]" at bounding box center [54, 65] width 50 height 6
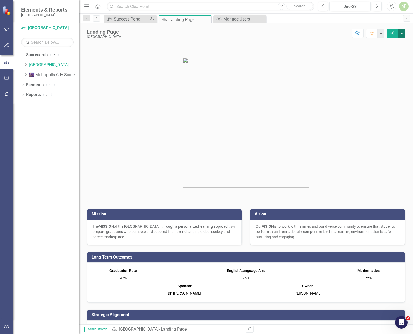
click at [401, 34] on button "button" at bounding box center [401, 33] width 7 height 9
click at [393, 39] on link "Edit Edit Scorecard" at bounding box center [383, 43] width 43 height 10
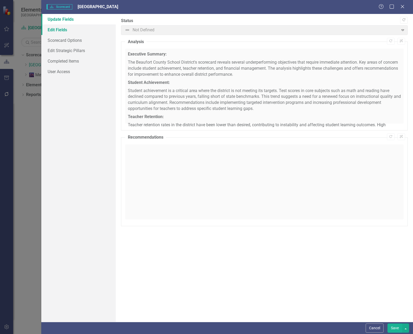
click at [59, 34] on link "Edit Fields" at bounding box center [78, 29] width 74 height 11
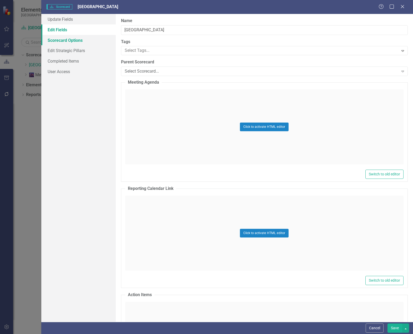
click at [61, 42] on link "Scorecard Options" at bounding box center [78, 40] width 74 height 11
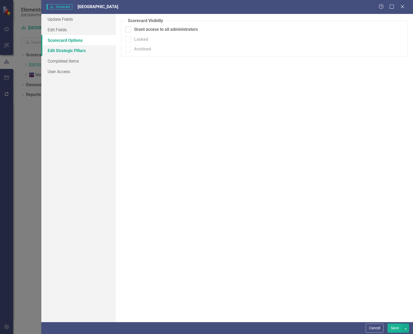
click at [64, 52] on link "Edit Strategic Pillars" at bounding box center [78, 50] width 74 height 11
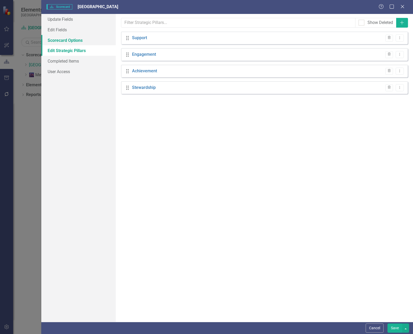
click at [68, 43] on link "Scorecard Options" at bounding box center [78, 40] width 74 height 11
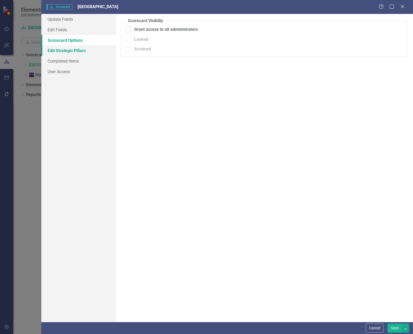
click at [65, 53] on link "Edit Strategic Pillars" at bounding box center [78, 50] width 74 height 11
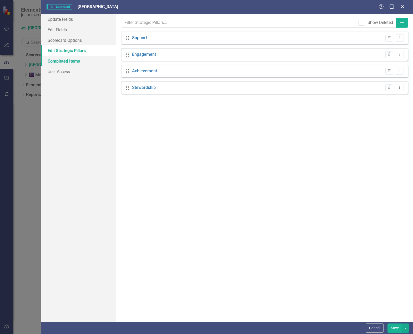
click at [65, 60] on link "Completed Items" at bounding box center [78, 61] width 74 height 11
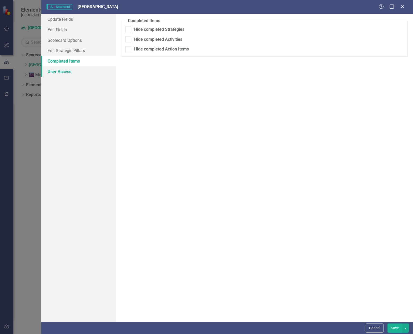
click at [65, 70] on link "User Access" at bounding box center [78, 71] width 74 height 11
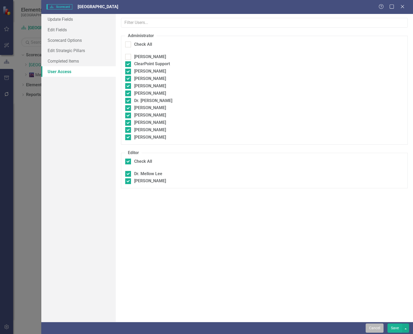
click at [372, 329] on button "Cancel" at bounding box center [375, 327] width 18 height 9
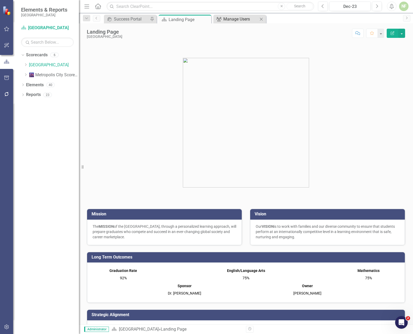
click at [234, 21] on div "Manage Users" at bounding box center [240, 19] width 35 height 7
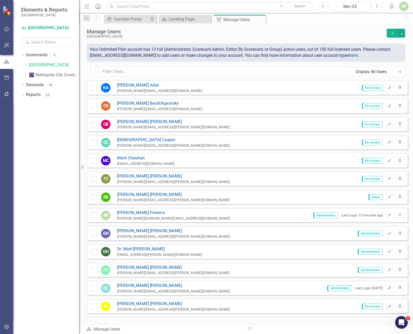
click at [393, 71] on div "Display All Users" at bounding box center [376, 72] width 40 height 6
click at [402, 33] on button "button" at bounding box center [401, 33] width 7 height 9
click at [402, 32] on button "button" at bounding box center [401, 33] width 7 height 9
click at [92, 72] on input "checkbox" at bounding box center [91, 70] width 3 height 3
checkbox input "true"
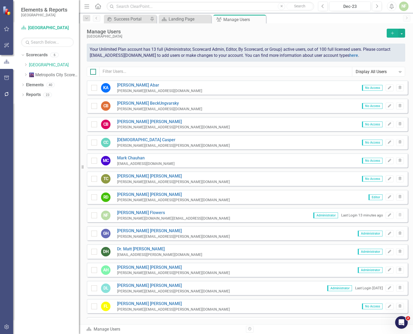
checkbox input "true"
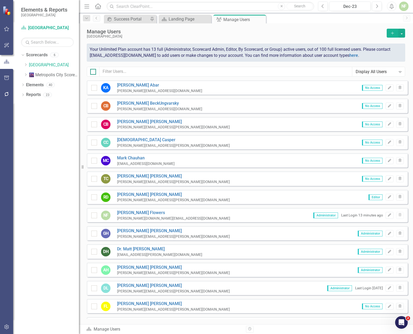
checkbox input "true"
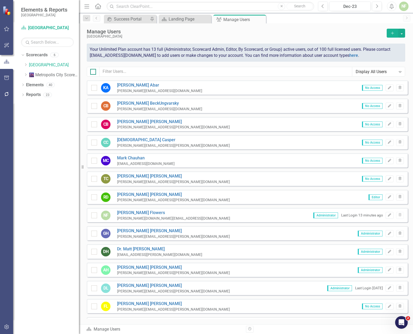
checkbox input "true"
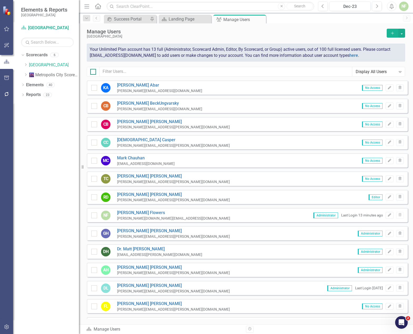
checkbox input "true"
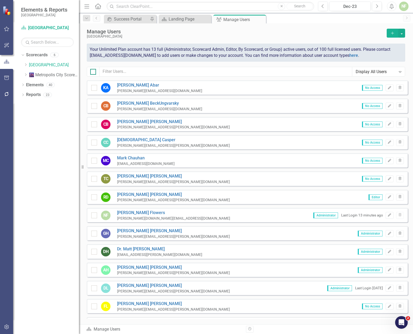
checkbox input "true"
click at [95, 68] on div at bounding box center [93, 72] width 13 height 10
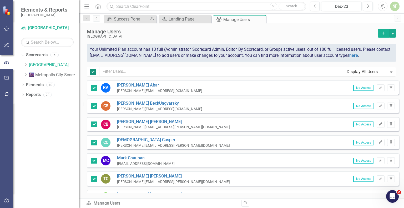
click at [93, 70] on input "checkbox" at bounding box center [91, 70] width 3 height 3
checkbox input "false"
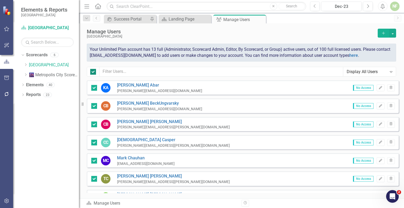
checkbox input "false"
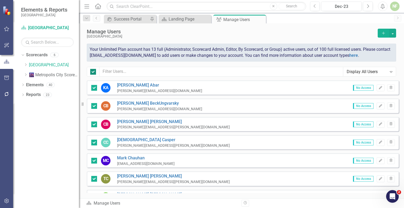
checkbox input "false"
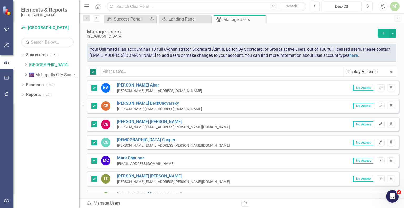
checkbox input "false"
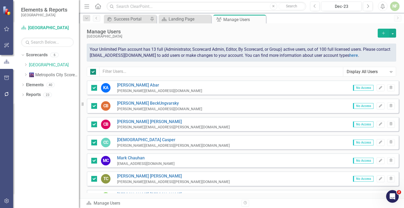
checkbox input "false"
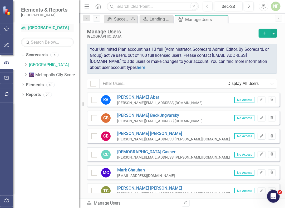
click at [47, 27] on link "Scorecard [GEOGRAPHIC_DATA]" at bounding box center [47, 28] width 53 height 6
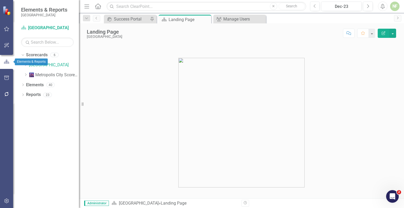
click at [7, 62] on icon "button" at bounding box center [7, 61] width 6 height 5
click at [83, 104] on icon at bounding box center [83, 104] width 2 height 4
drag, startPoint x: 83, startPoint y: 104, endPoint x: 21, endPoint y: 102, distance: 62.1
click at [21, 102] on div "Elements & Reports [GEOGRAPHIC_DATA] Scorecard [GEOGRAPHIC_DATA] Search Dropdow…" at bounding box center [39, 104] width 79 height 208
drag, startPoint x: 83, startPoint y: 103, endPoint x: 8, endPoint y: 100, distance: 75.0
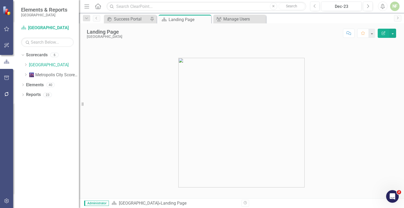
click at [8, 100] on div "Elements & Reports [GEOGRAPHIC_DATA] Scorecard [GEOGRAPHIC_DATA] Search Dropdow…" at bounding box center [39, 104] width 79 height 208
drag, startPoint x: 80, startPoint y: 19, endPoint x: 11, endPoint y: 17, distance: 70.0
click at [11, 17] on div "Elements & Reports [GEOGRAPHIC_DATA] Scorecard [GEOGRAPHIC_DATA] Search Dropdow…" at bounding box center [39, 104] width 79 height 208
click at [392, 33] on button "button" at bounding box center [392, 33] width 7 height 9
click at [392, 32] on button "button" at bounding box center [392, 33] width 7 height 9
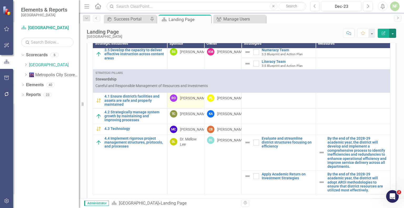
scroll to position [288, 0]
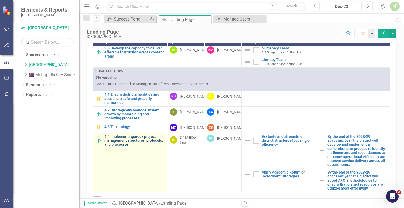
click at [135, 135] on link "4.4 Implement rigorous project management structures, protocols, and processes" at bounding box center [134, 141] width 60 height 12
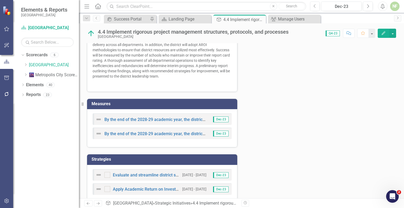
scroll to position [131, 0]
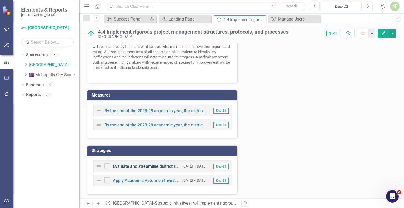
click at [147, 167] on link "Evaluate and streamline district structures focusing on efficiency" at bounding box center [174, 166] width 122 height 5
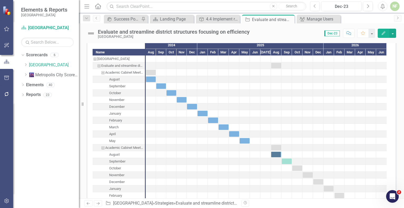
scroll to position [653, 0]
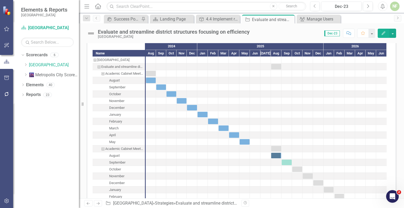
click at [103, 72] on div "Academic Cabinet Meetings 24-25 SY" at bounding box center [102, 73] width 5 height 7
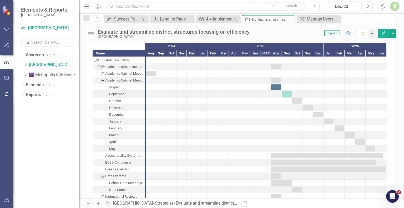
click at [103, 79] on div "Academic Cabinet Meetings 25-26 SY" at bounding box center [102, 80] width 5 height 7
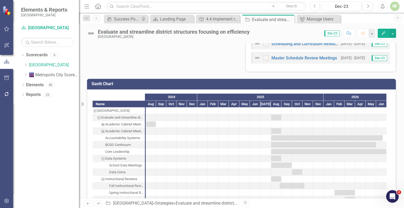
scroll to position [603, 0]
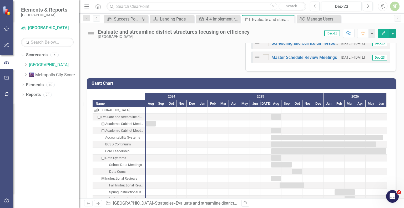
click at [103, 124] on div "Academic Cabinet Meetings 24-25 SY" at bounding box center [102, 123] width 5 height 7
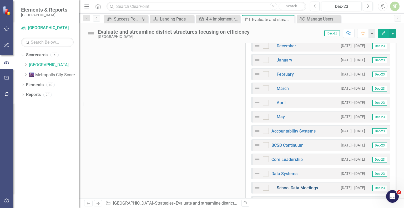
scroll to position [377, 0]
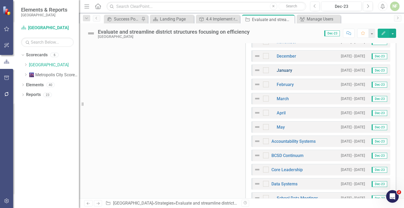
click at [278, 70] on link "January" at bounding box center [285, 70] width 16 height 5
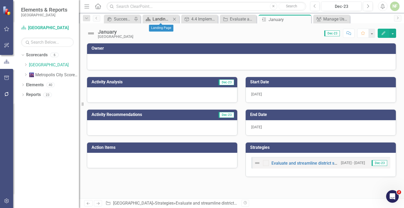
click at [167, 19] on div "Landing Page" at bounding box center [162, 19] width 19 height 7
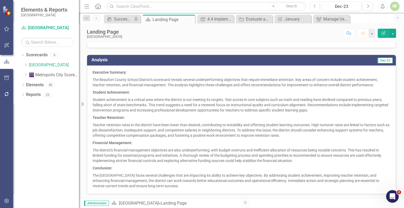
scroll to position [448, 0]
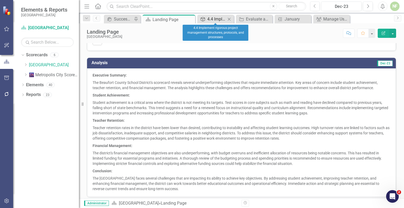
click at [218, 21] on div "4.4 Implement rigorous project management structures, protocols, and processes" at bounding box center [216, 19] width 19 height 7
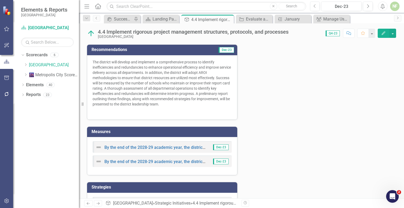
scroll to position [131, 0]
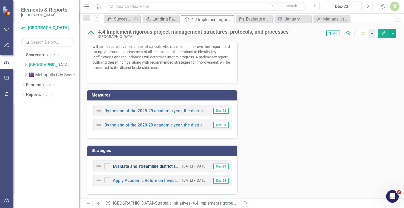
click at [134, 166] on link "Evaluate and streamline district structures focusing on efficiency" at bounding box center [174, 166] width 122 height 5
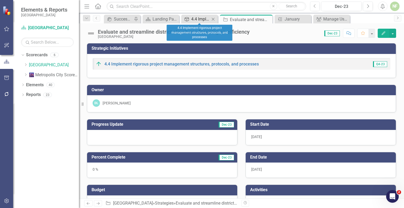
click at [196, 20] on div "4.4 Implement rigorous project management structures, protocols, and processes" at bounding box center [200, 19] width 19 height 7
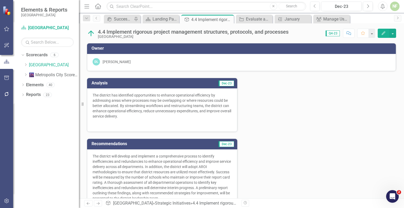
scroll to position [131, 0]
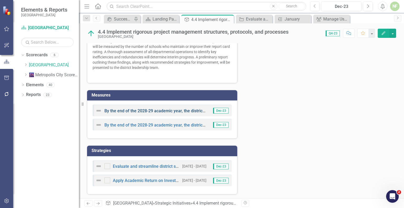
click at [127, 110] on link "By the end of the 2028-29 academic year, the district will develop and implemen…" at bounding box center [328, 110] width 448 height 5
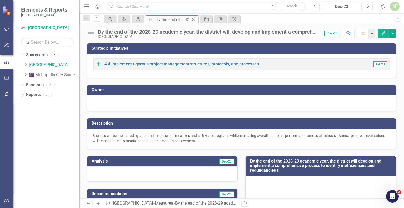
click at [194, 20] on icon at bounding box center [193, 19] width 3 height 3
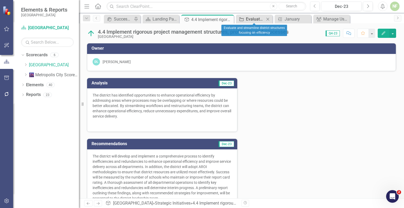
click at [249, 18] on div "Evaluate and streamline district structures focusing on efficiency" at bounding box center [255, 19] width 19 height 7
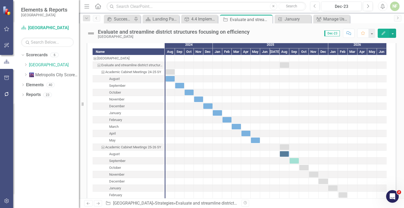
scroll to position [654, 0]
drag, startPoint x: 171, startPoint y: 77, endPoint x: 283, endPoint y: 153, distance: 135.2
click at [283, 153] on div "Task: Start date: 2025-08-01 End date: 2025-08-31" at bounding box center [284, 154] width 9 height 6
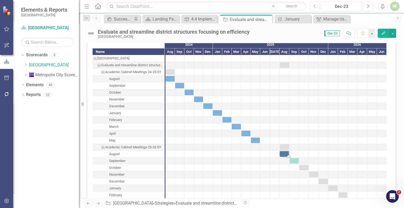
scroll to position [656, 0]
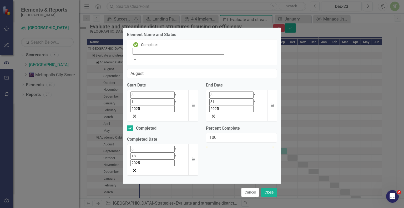
click at [137, 61] on icon "Expand" at bounding box center [135, 59] width 5 height 4
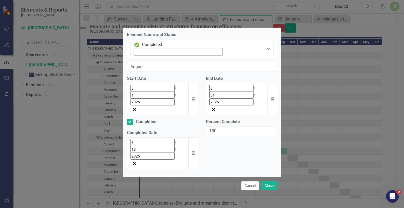
click at [227, 177] on div "Cancel Close" at bounding box center [202, 185] width 158 height 17
click at [242, 181] on button "Cancel" at bounding box center [250, 185] width 18 height 9
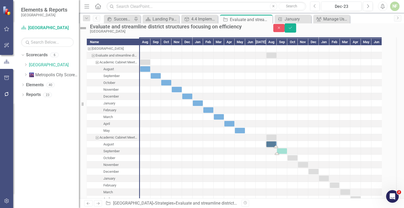
click at [287, 154] on div "Task: Start date: 2025-09-01 End date: 2025-09-30" at bounding box center [282, 151] width 10 height 6
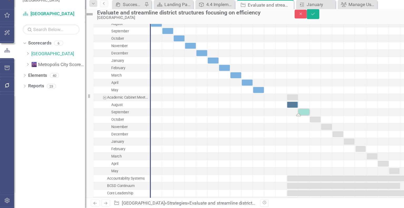
scroll to position [699, 0]
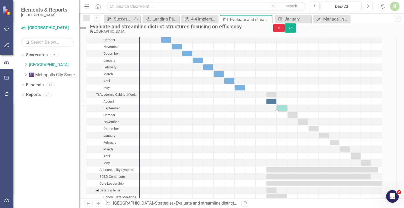
click at [281, 30] on icon "Close" at bounding box center [279, 28] width 5 height 4
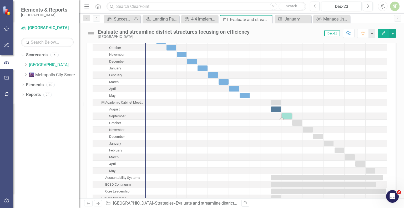
scroll to position [697, 0]
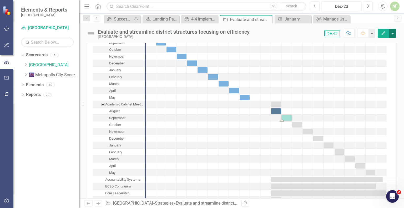
click at [393, 35] on button "button" at bounding box center [392, 33] width 7 height 9
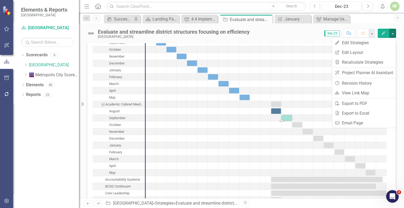
click at [304, 33] on div "Score: 0.00 Dec-23 Completed Comment Favorite Edit" at bounding box center [324, 33] width 144 height 9
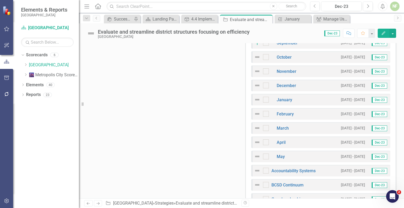
scroll to position [333, 0]
click at [198, 19] on div "4.4 Implement rigorous project management structures, protocols, and processes" at bounding box center [200, 19] width 19 height 7
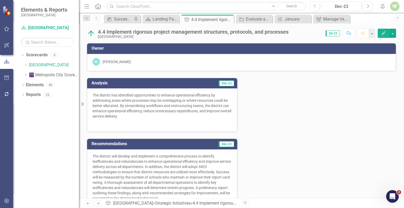
scroll to position [131, 0]
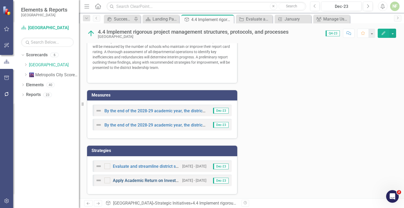
click at [155, 179] on link "Apply Academic Return on Investment Strategies" at bounding box center [159, 180] width 93 height 5
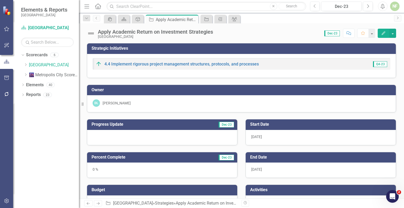
checkbox input "true"
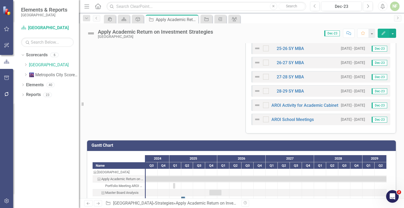
scroll to position [255, 0]
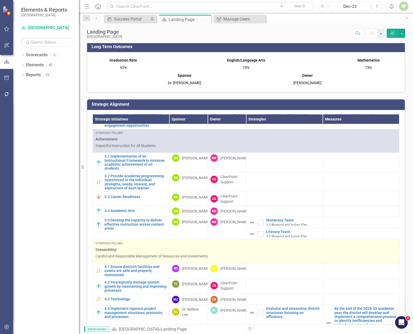
scroll to position [263, 0]
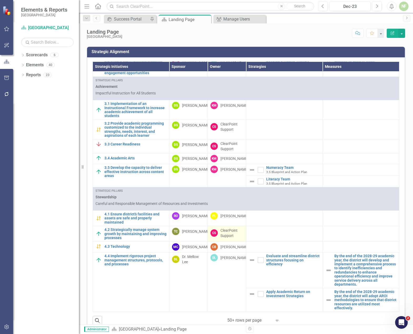
click at [226, 228] on div "ClearPoint Support" at bounding box center [231, 233] width 23 height 11
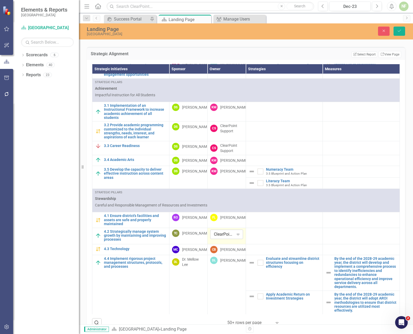
click at [235, 232] on icon "Expand" at bounding box center [237, 234] width 5 height 4
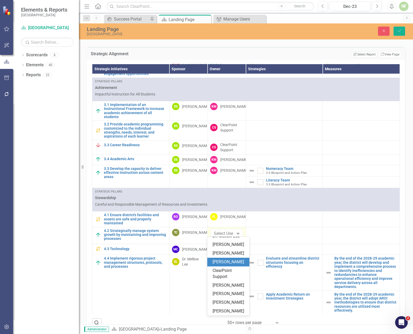
scroll to position [0, 0]
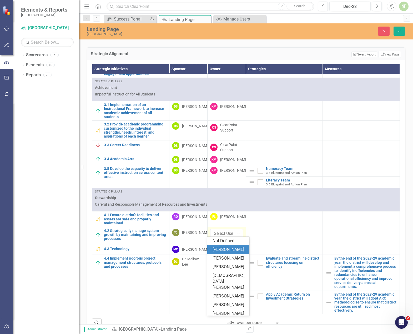
click at [229, 251] on div "[PERSON_NAME]" at bounding box center [230, 250] width 34 height 6
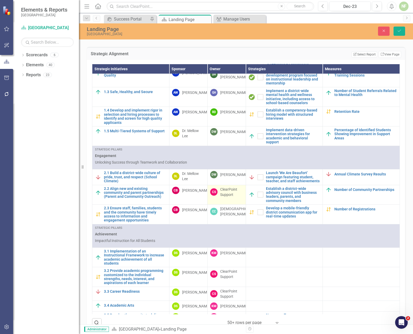
scroll to position [79, 0]
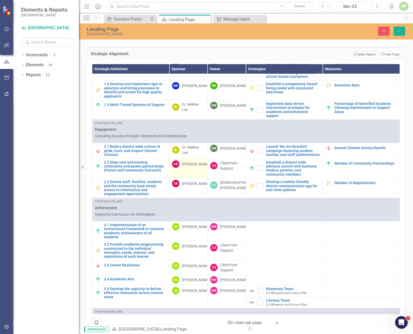
click at [185, 167] on div "[PERSON_NAME]" at bounding box center [196, 163] width 28 height 5
click at [224, 171] on div "ClearPoint Support" at bounding box center [231, 165] width 23 height 11
click at [225, 171] on div "ClearPoint Support" at bounding box center [231, 165] width 23 height 11
click at [228, 171] on div "ClearPoint Support" at bounding box center [231, 165] width 23 height 11
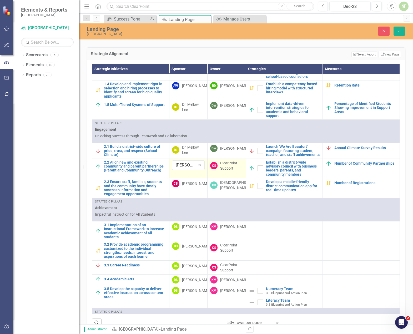
click at [228, 171] on div "ClearPoint Support" at bounding box center [231, 165] width 23 height 11
click at [235, 167] on icon "Expand" at bounding box center [237, 165] width 5 height 4
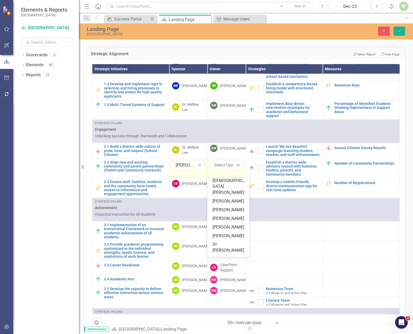
scroll to position [0, 0]
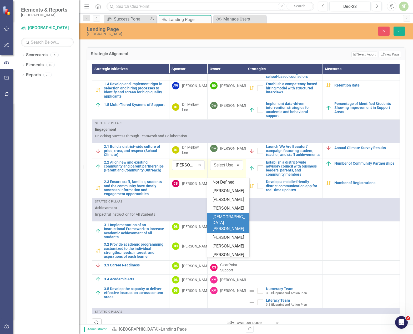
click at [230, 232] on div "[DEMOGRAPHIC_DATA][PERSON_NAME]" at bounding box center [230, 223] width 34 height 18
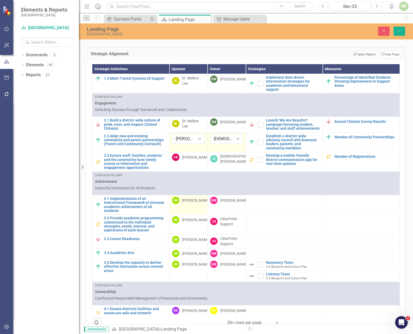
scroll to position [131, 0]
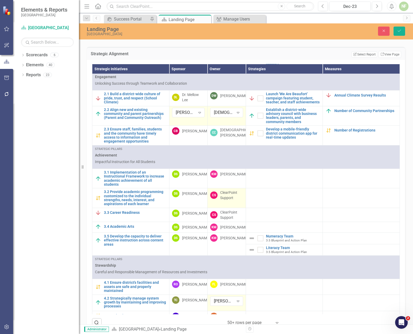
click at [229, 200] on div "ClearPoint Support" at bounding box center [231, 195] width 23 height 11
click at [403, 31] on button "Save" at bounding box center [399, 31] width 12 height 9
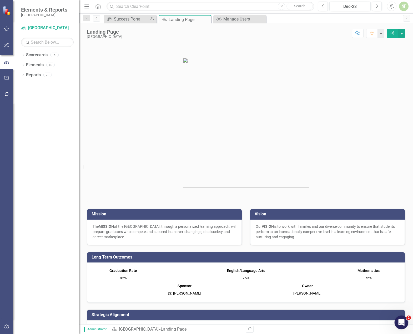
click at [401, 318] on icon "Open Intercom Messenger" at bounding box center [400, 321] width 9 height 9
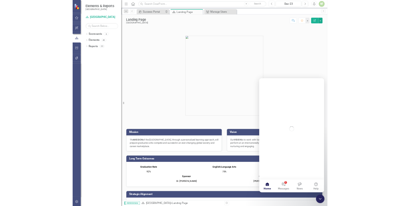
scroll to position [0, 0]
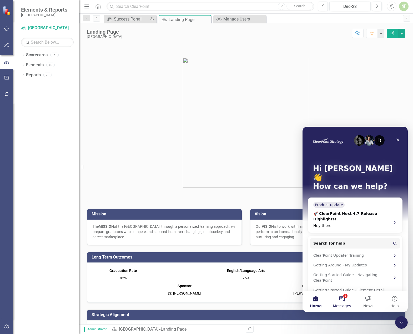
click at [344, 299] on button "2 Messages" at bounding box center [342, 301] width 26 height 21
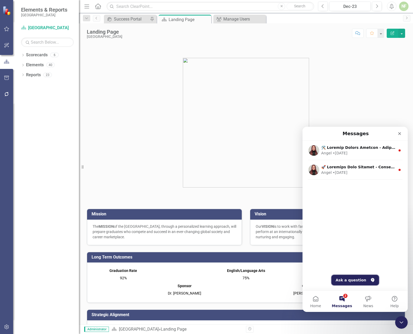
click at [347, 277] on button "Ask a question" at bounding box center [355, 280] width 48 height 11
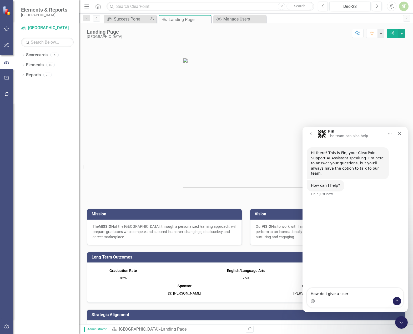
type textarea "How do I give a user"
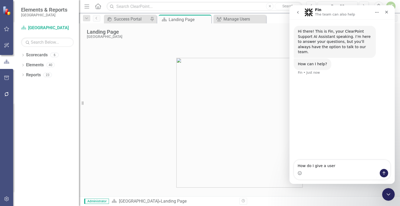
click at [391, 10] on nav "Fin The team can also help" at bounding box center [341, 12] width 105 height 14
click at [387, 13] on icon "Close" at bounding box center [386, 12] width 3 height 3
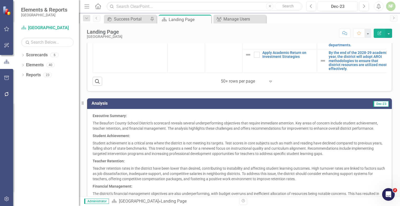
scroll to position [406, 0]
